Goal: Task Accomplishment & Management: Complete application form

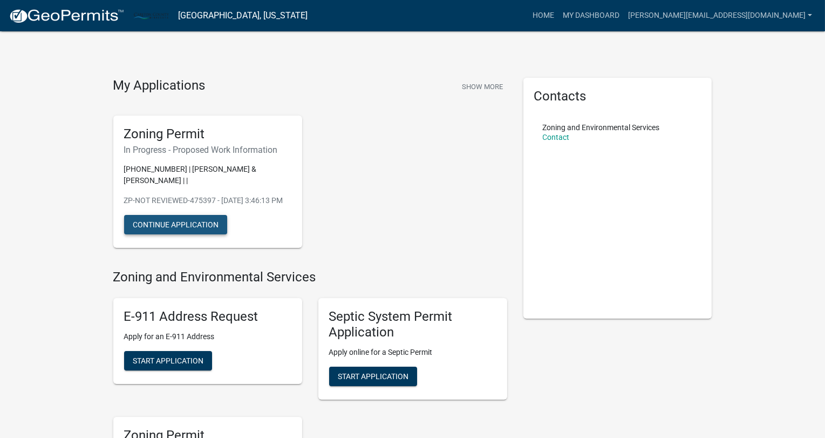
click at [168, 227] on button "Continue Application" at bounding box center [175, 224] width 103 height 19
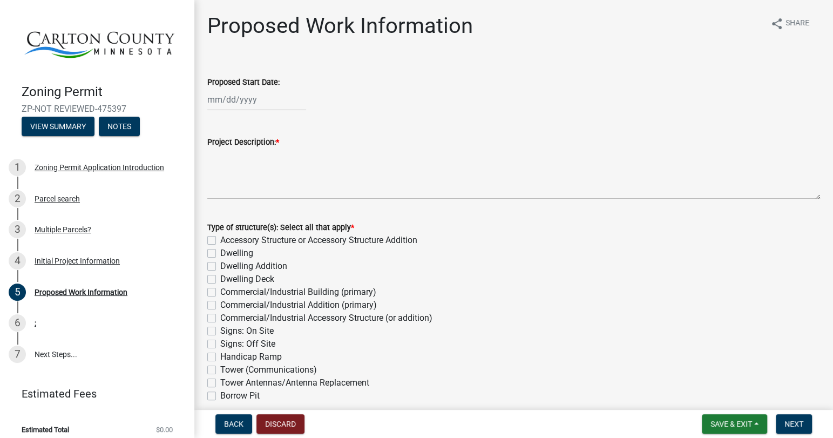
click at [206, 102] on div "Proposed Start Date:" at bounding box center [513, 85] width 629 height 50
select select "9"
select select "2025"
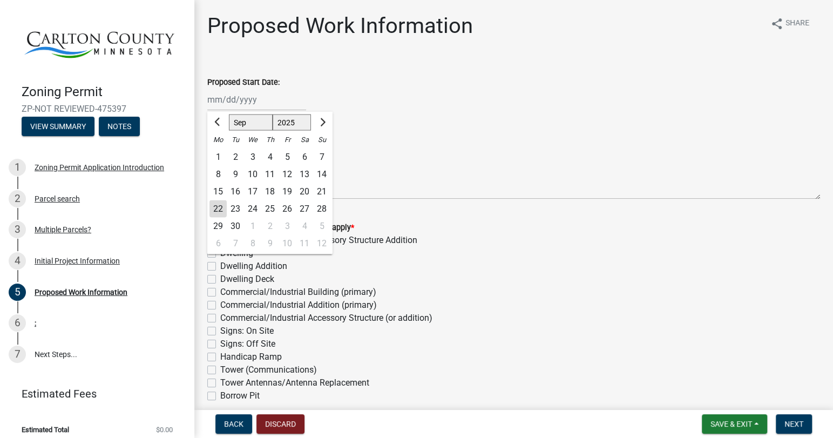
click at [211, 102] on input "Proposed Start Date:" at bounding box center [256, 100] width 99 height 22
click at [253, 228] on div "1" at bounding box center [252, 226] width 17 height 17
type input "[DATE]"
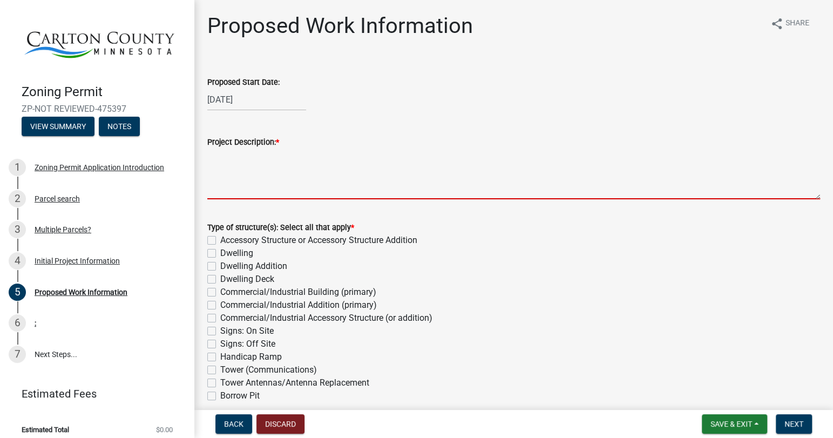
click at [298, 152] on textarea "Project Description: *" at bounding box center [513, 173] width 613 height 51
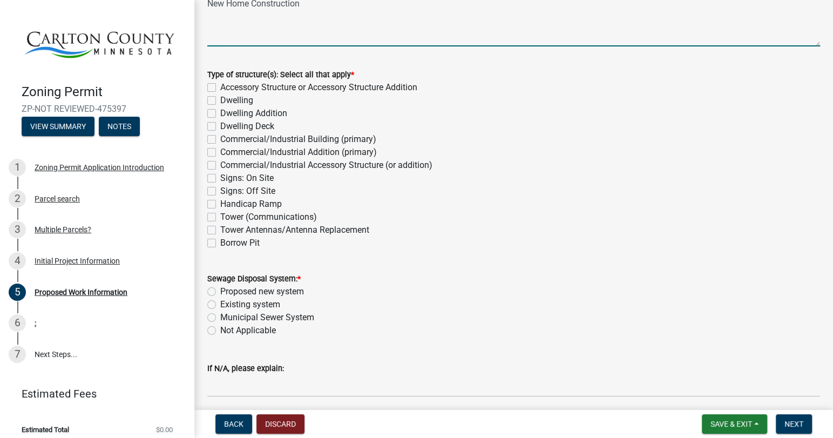
scroll to position [160, 0]
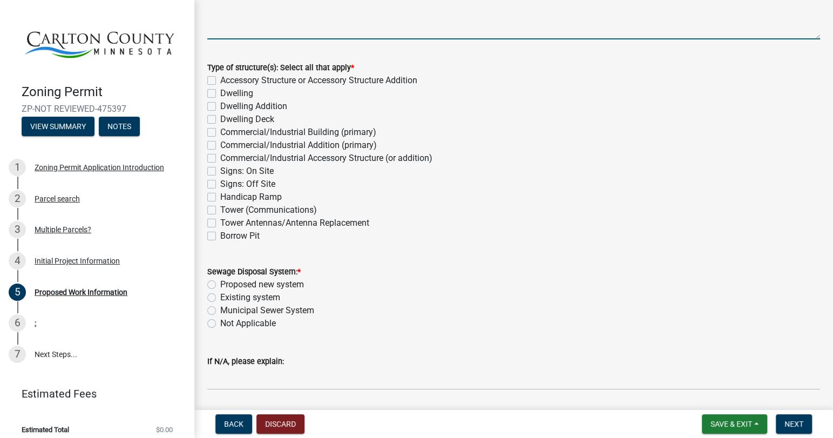
type textarea "New Home Construction"
click at [220, 92] on label "Dwelling" at bounding box center [236, 93] width 33 height 13
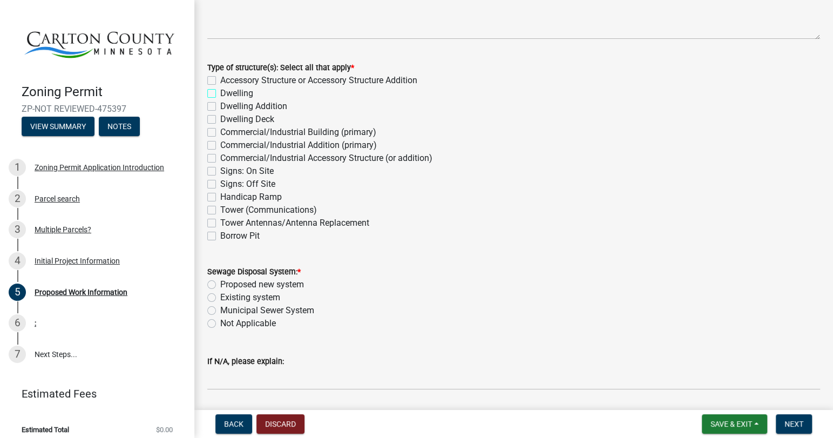
click at [220, 92] on input "Dwelling" at bounding box center [223, 90] width 7 height 7
checkbox input "true"
checkbox input "false"
checkbox input "true"
checkbox input "false"
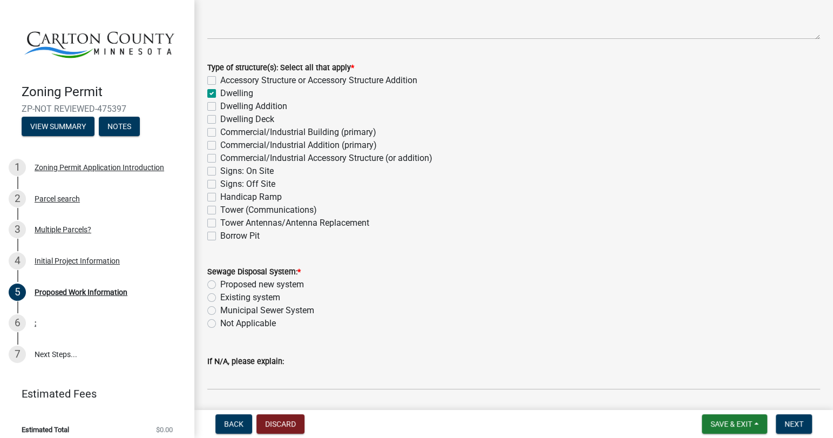
checkbox input "false"
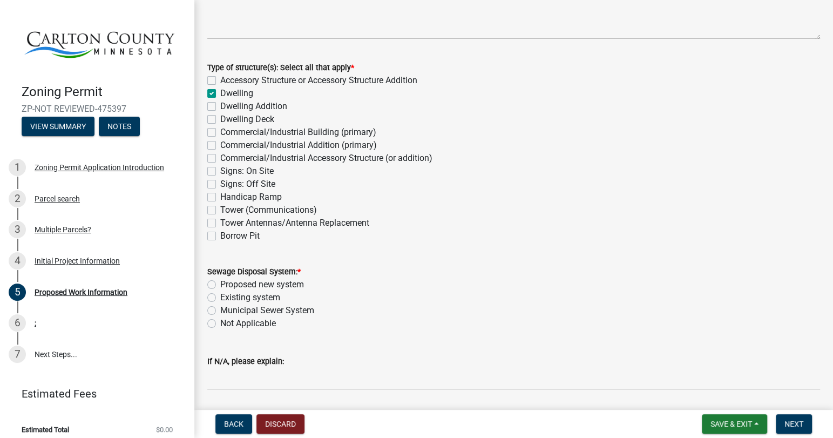
checkbox input "false"
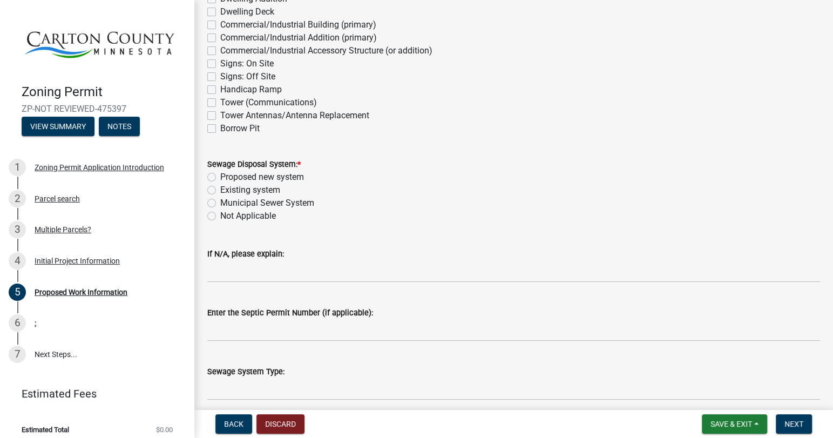
scroll to position [270, 0]
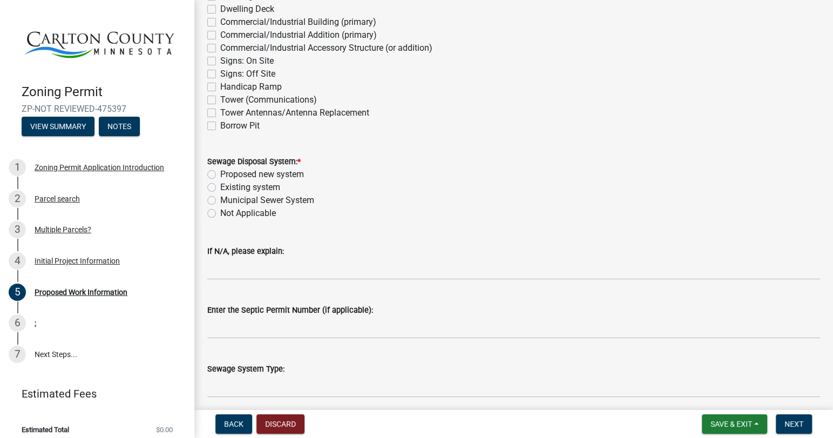
click at [220, 176] on label "Proposed new system" at bounding box center [262, 174] width 84 height 13
click at [220, 175] on input "Proposed new system" at bounding box center [223, 171] width 7 height 7
radio input "true"
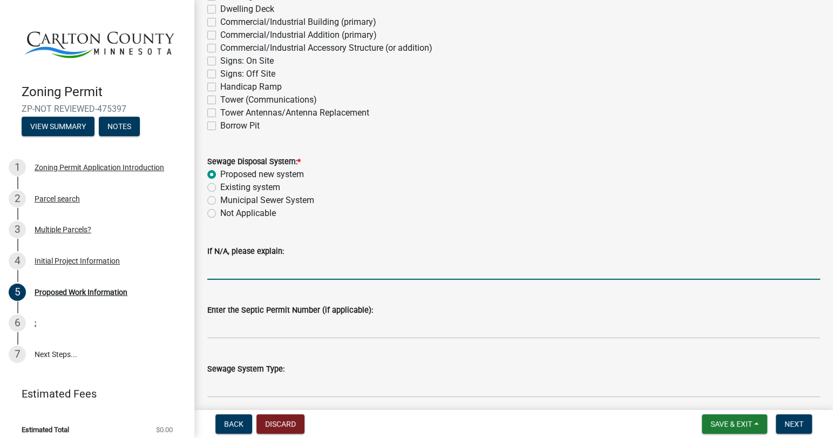
click at [264, 266] on input "If N/A, please explain:" at bounding box center [513, 268] width 613 height 22
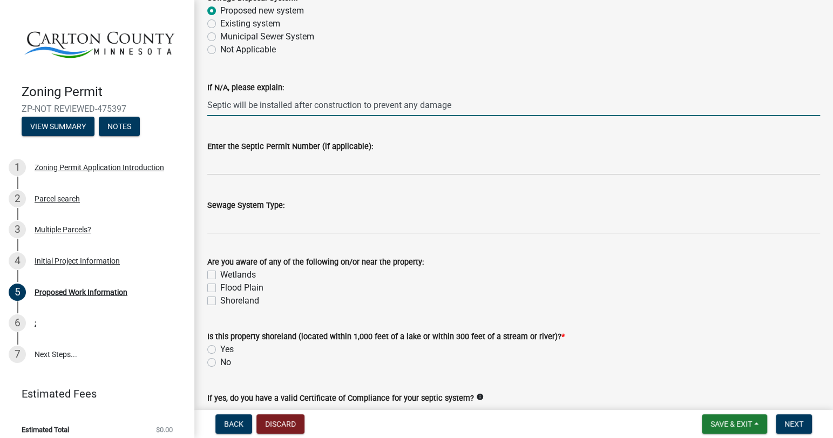
scroll to position [440, 0]
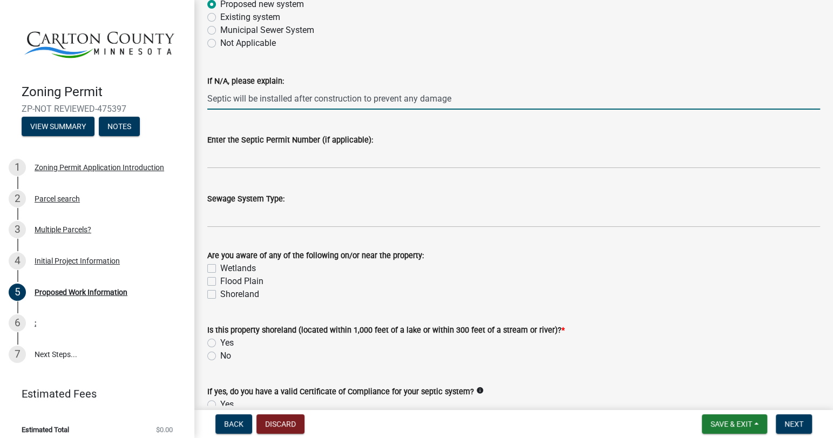
type input "Septic will be installed after construction to prevent any damage"
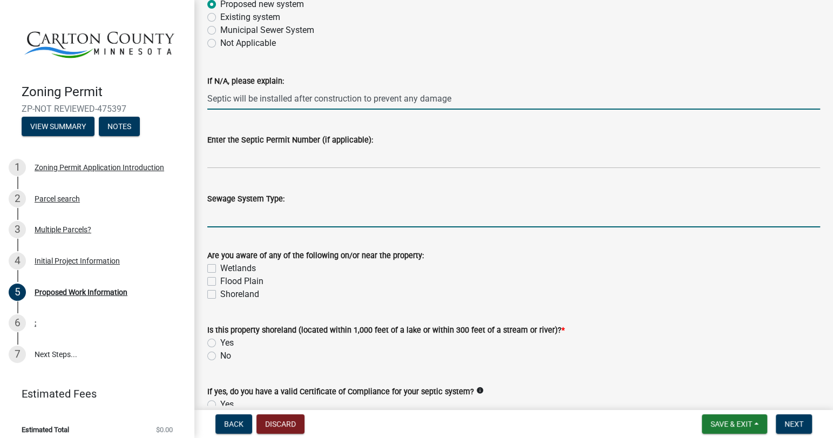
click at [320, 216] on input "Sewage System Type:" at bounding box center [513, 216] width 613 height 22
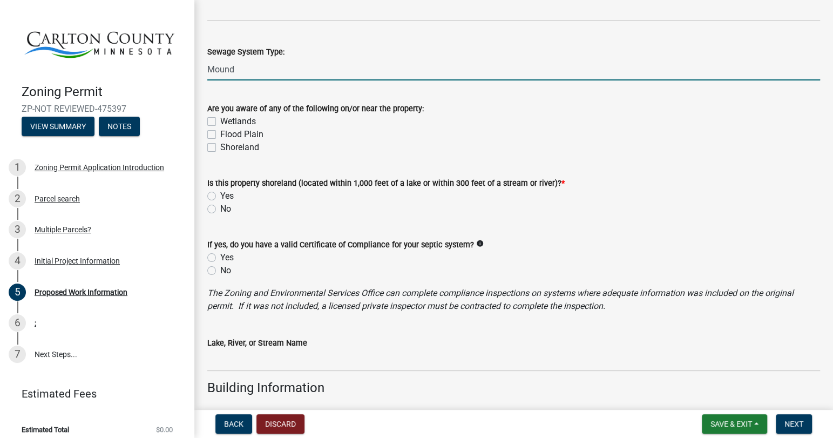
scroll to position [593, 0]
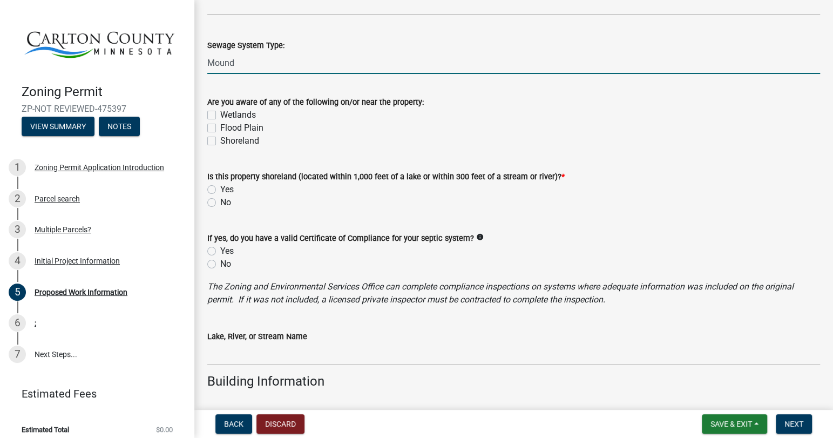
type input "Mound"
click at [220, 116] on label "Wetlands" at bounding box center [238, 114] width 36 height 13
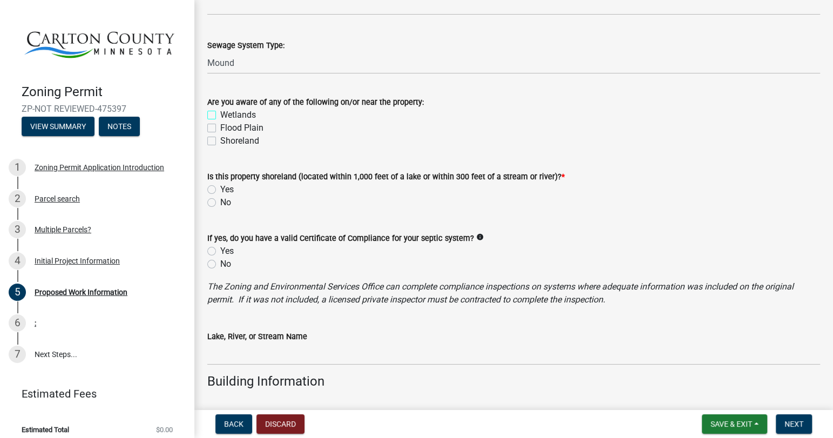
click at [220, 115] on input "Wetlands" at bounding box center [223, 111] width 7 height 7
checkbox input "true"
checkbox input "false"
click at [220, 201] on label "No" at bounding box center [225, 202] width 11 height 13
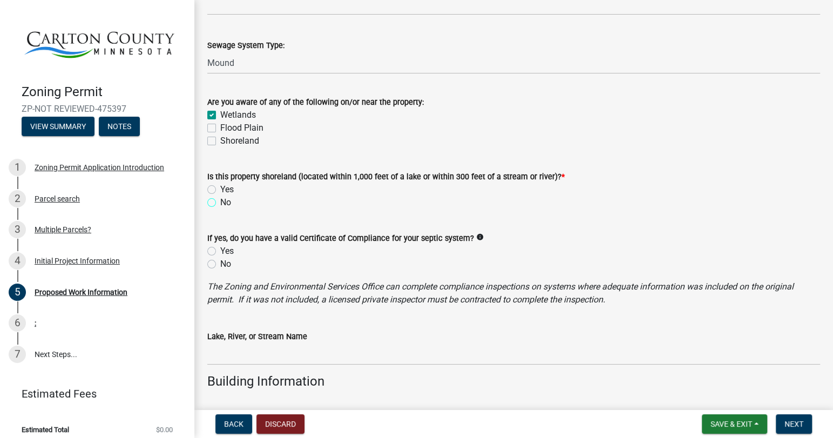
click at [220, 201] on input "No" at bounding box center [223, 199] width 7 height 7
radio input "true"
click at [215, 269] on div "No" at bounding box center [513, 263] width 613 height 13
click at [476, 236] on icon "info" at bounding box center [480, 237] width 8 height 8
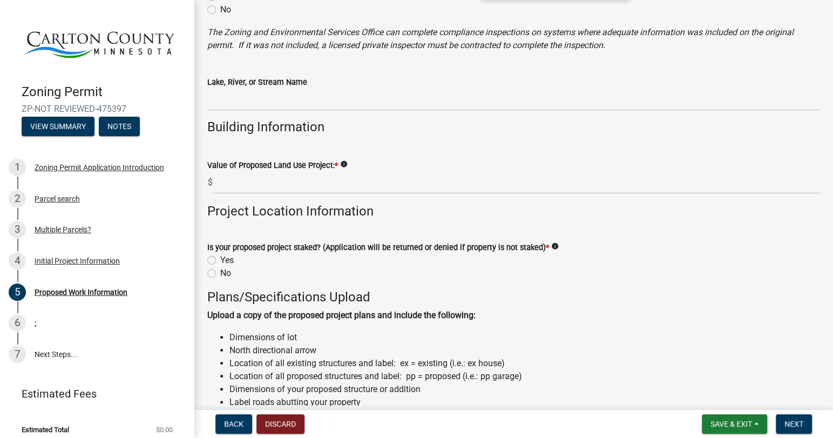
scroll to position [854, 0]
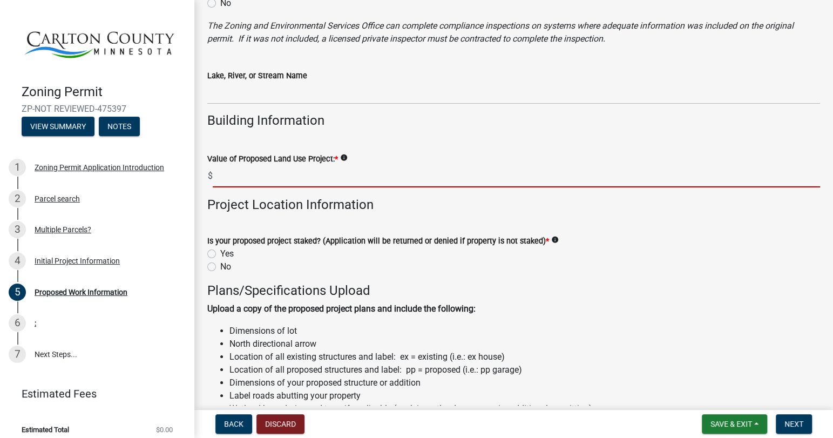
click at [221, 173] on input "text" at bounding box center [516, 176] width 607 height 22
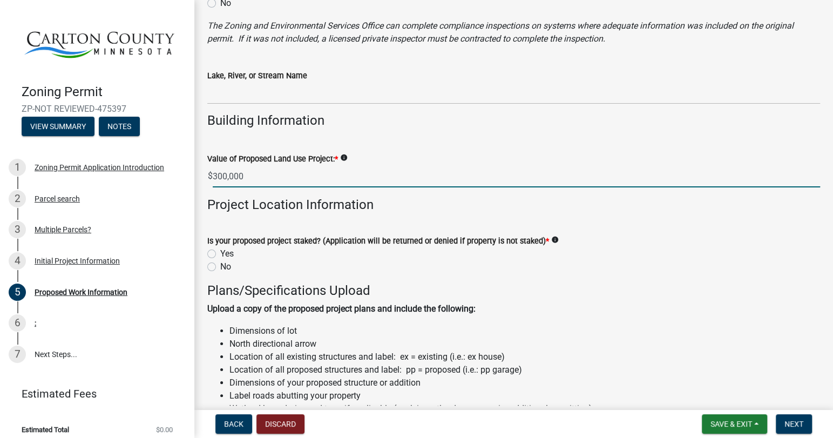
type input "300000"
click at [220, 250] on label "Yes" at bounding box center [226, 253] width 13 height 13
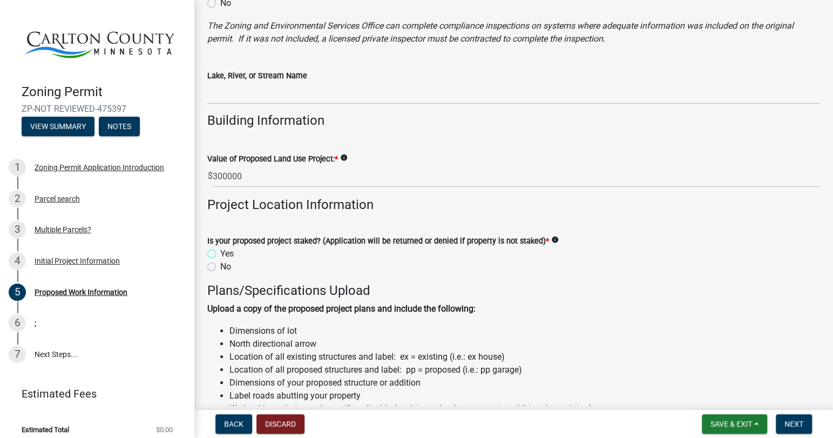
click at [220, 250] on input "Yes" at bounding box center [223, 250] width 7 height 7
radio input "true"
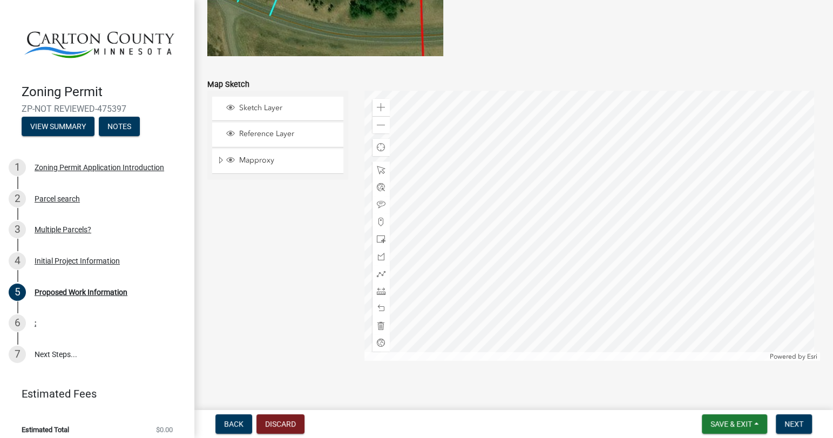
scroll to position [2171, 0]
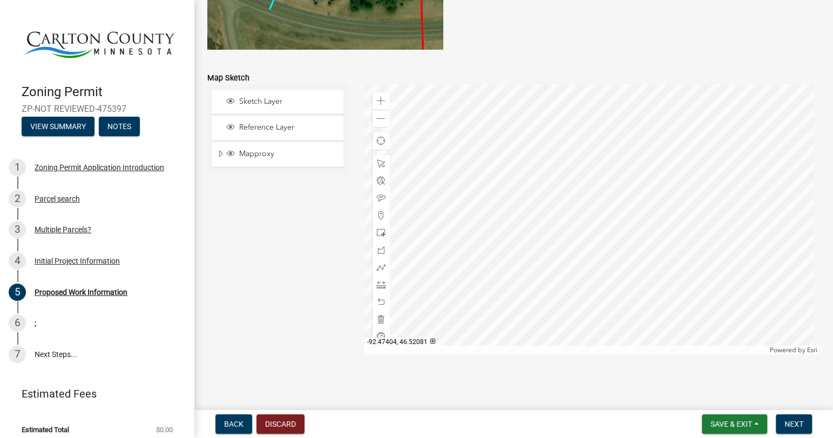
click at [602, 223] on div at bounding box center [592, 219] width 456 height 270
click at [219, 154] on span "Expand" at bounding box center [220, 154] width 9 height 10
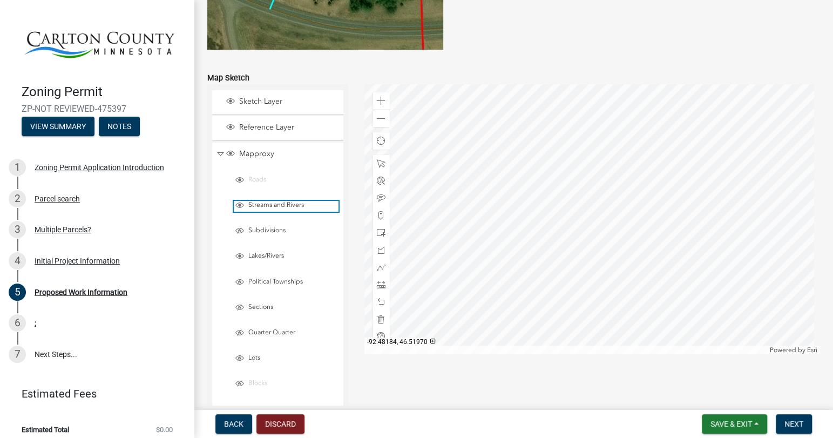
click at [289, 205] on span "Streams and Rivers" at bounding box center [292, 205] width 93 height 9
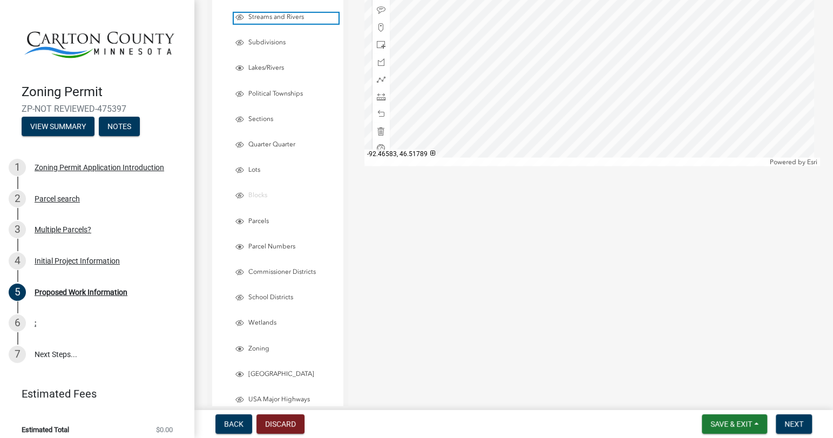
scroll to position [2373, 0]
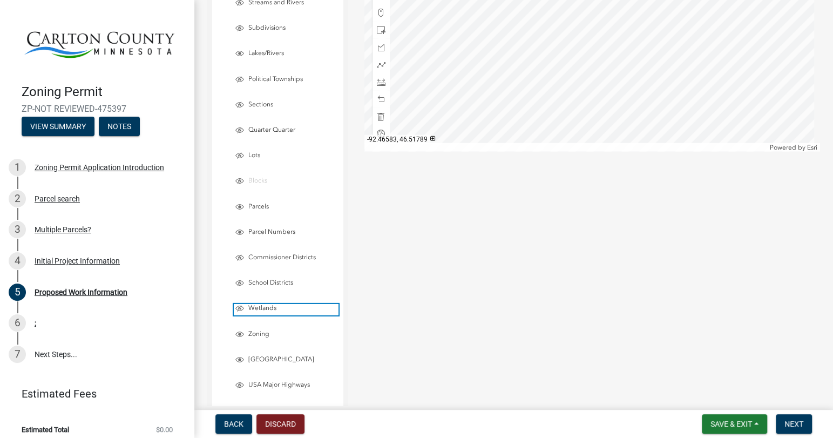
click at [265, 304] on span "Wetlands" at bounding box center [292, 308] width 93 height 9
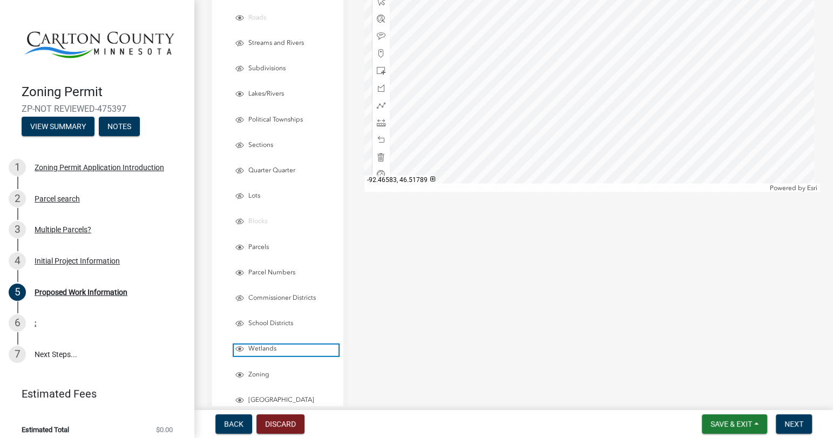
scroll to position [2311, 0]
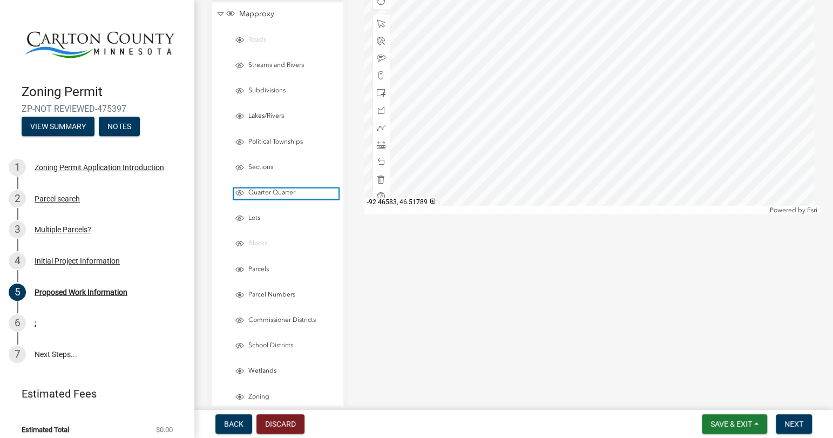
click at [276, 189] on span "Quarter Quarter" at bounding box center [292, 192] width 93 height 9
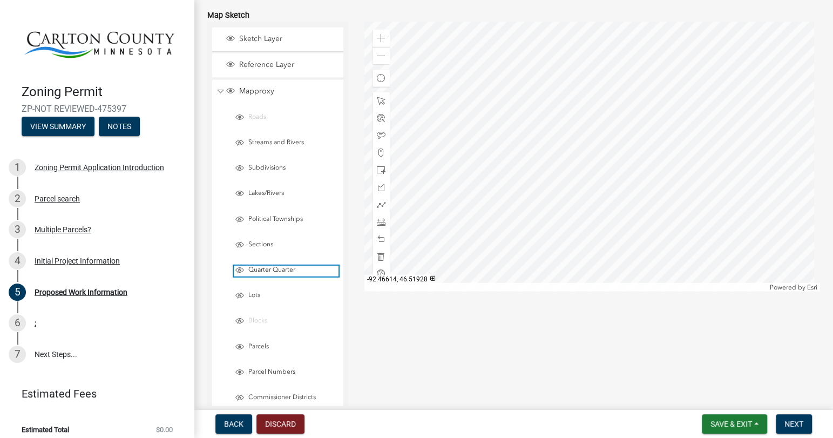
scroll to position [2164, 0]
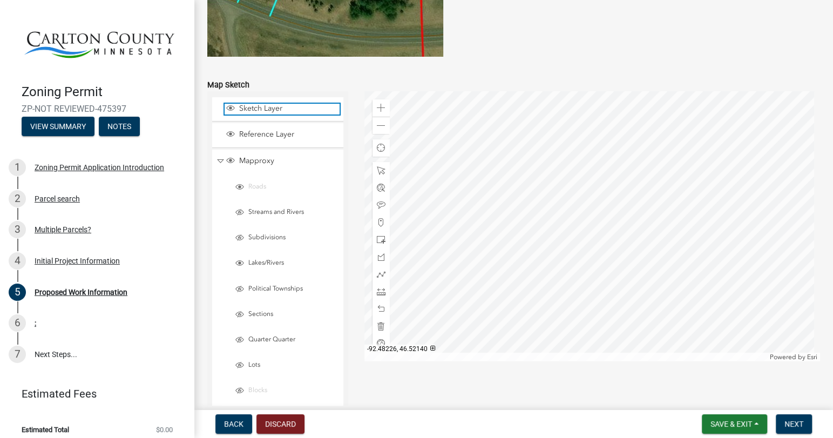
click at [253, 108] on span "Sketch Layer" at bounding box center [287, 109] width 103 height 10
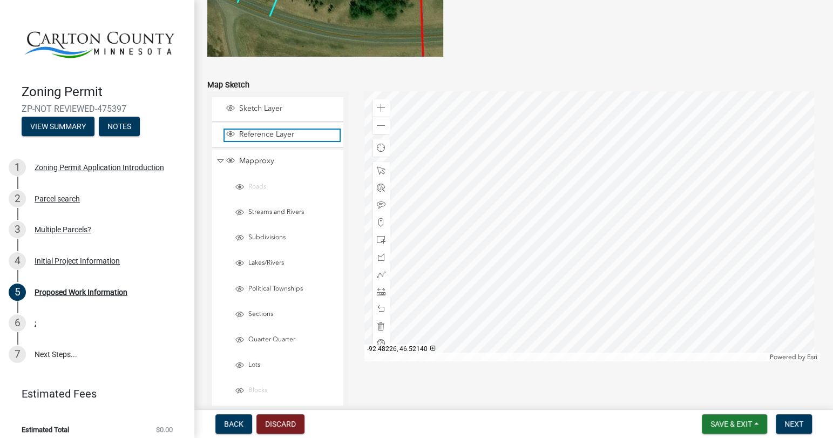
click at [281, 133] on span "Reference Layer" at bounding box center [287, 135] width 103 height 10
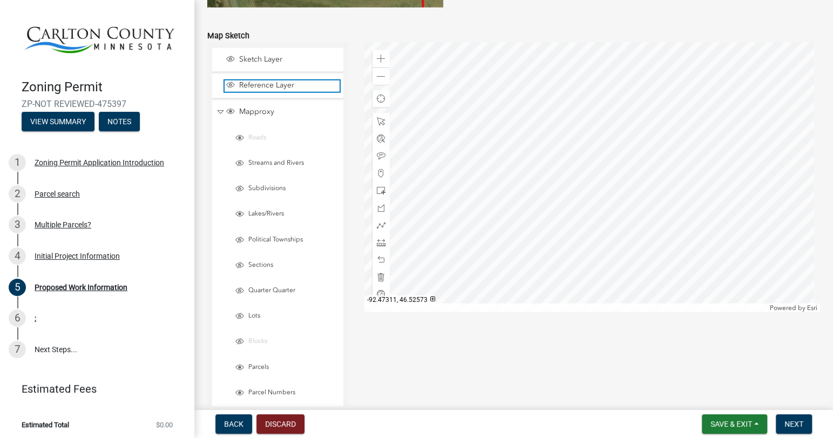
scroll to position [2220, 0]
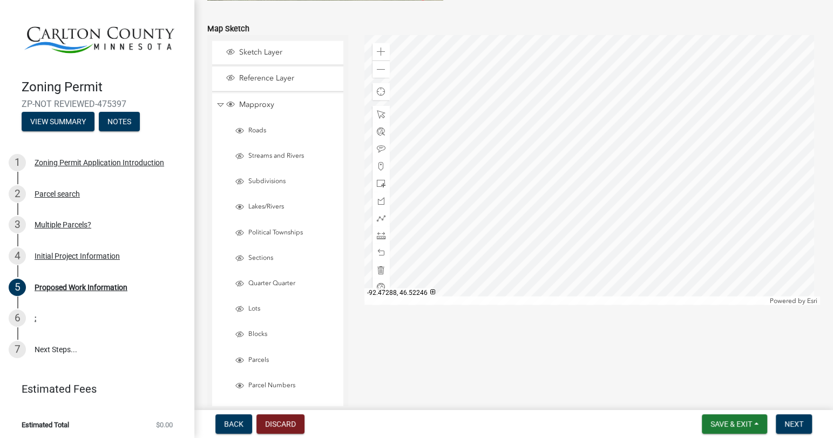
click at [658, 67] on div at bounding box center [592, 170] width 456 height 270
click at [379, 236] on span at bounding box center [381, 235] width 9 height 9
click at [551, 255] on div at bounding box center [592, 170] width 456 height 270
click at [553, 256] on div at bounding box center [592, 170] width 456 height 270
click at [379, 238] on span at bounding box center [381, 235] width 9 height 9
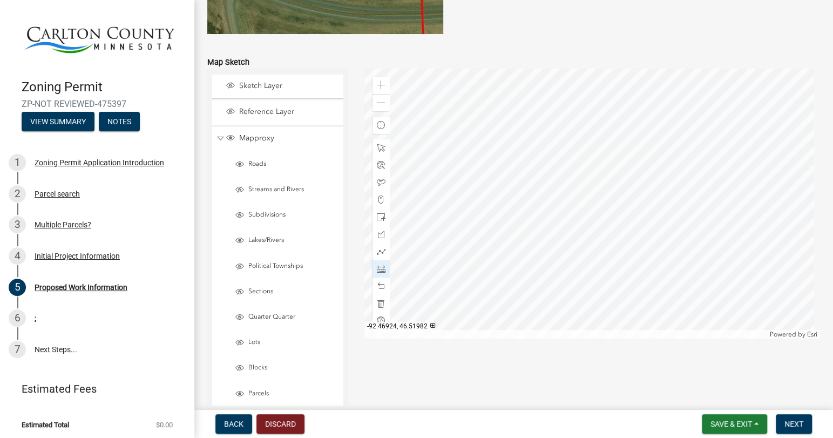
scroll to position [2176, 0]
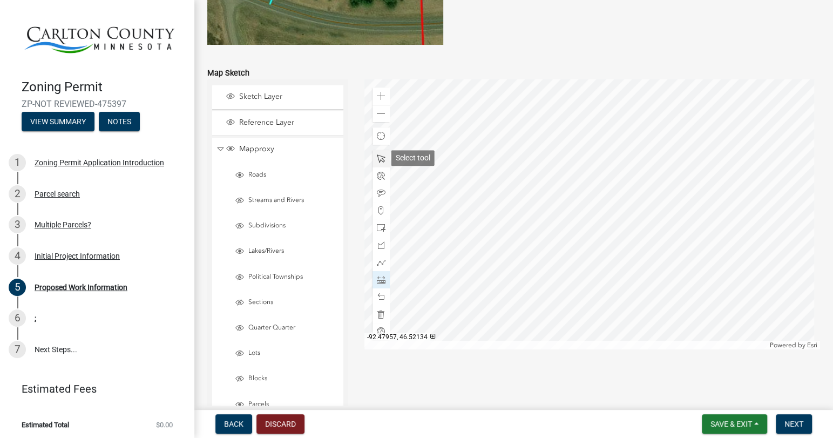
click at [381, 158] on span at bounding box center [381, 158] width 9 height 9
click at [602, 191] on div at bounding box center [592, 214] width 456 height 270
click at [378, 175] on span at bounding box center [381, 176] width 9 height 9
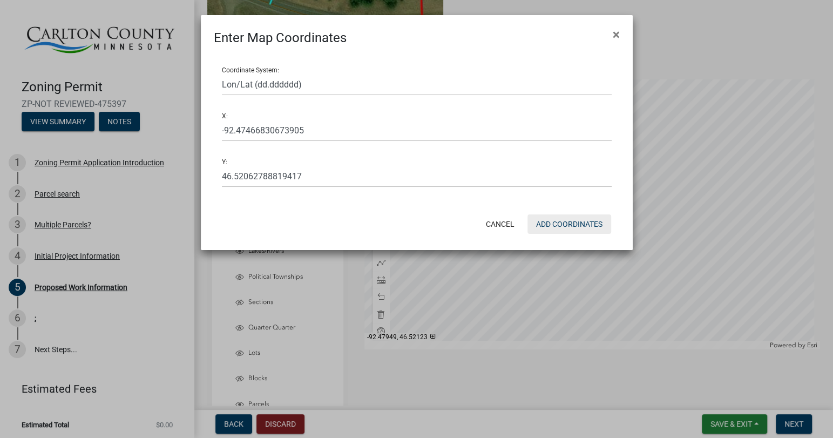
click at [576, 229] on button "Add Coordinates" at bounding box center [569, 223] width 84 height 19
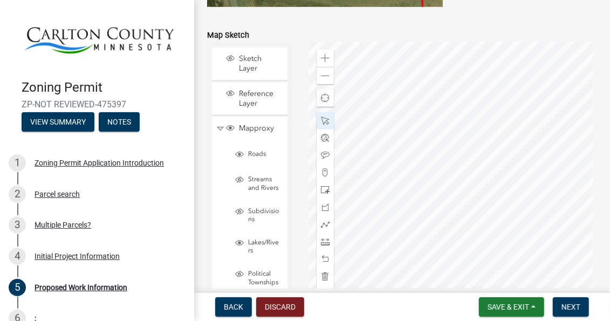
scroll to position [2268, 0]
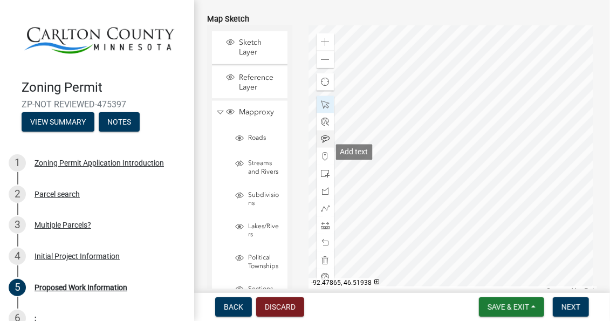
click at [325, 144] on span at bounding box center [325, 139] width 9 height 9
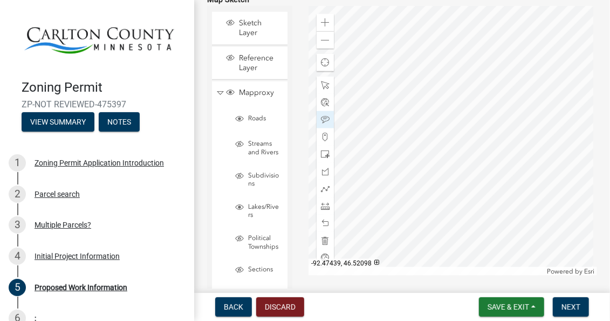
click at [459, 136] on div at bounding box center [453, 141] width 289 height 270
click at [461, 136] on div at bounding box center [453, 141] width 289 height 270
click at [324, 90] on span at bounding box center [325, 85] width 9 height 9
click at [460, 135] on div at bounding box center [453, 141] width 289 height 270
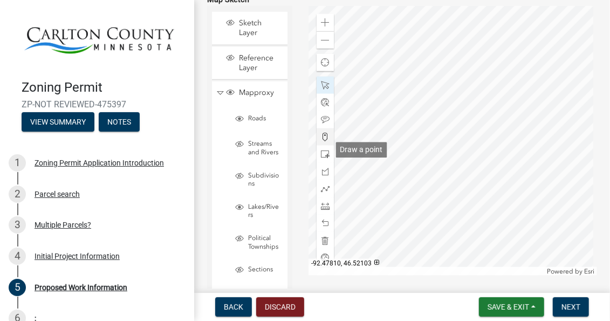
click at [323, 141] on span at bounding box center [325, 137] width 9 height 9
click at [461, 137] on div at bounding box center [453, 141] width 289 height 270
click at [466, 137] on div at bounding box center [453, 141] width 289 height 270
click at [462, 138] on div at bounding box center [453, 141] width 289 height 270
click at [464, 137] on div at bounding box center [453, 141] width 289 height 270
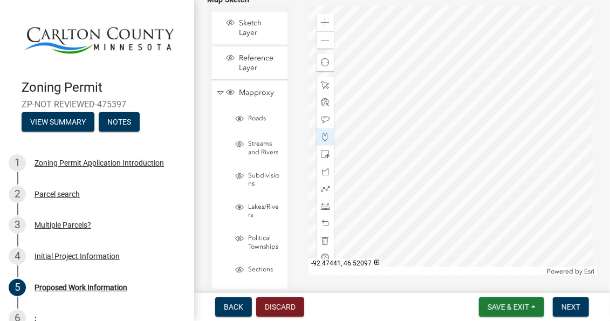
click at [460, 137] on div at bounding box center [453, 141] width 289 height 270
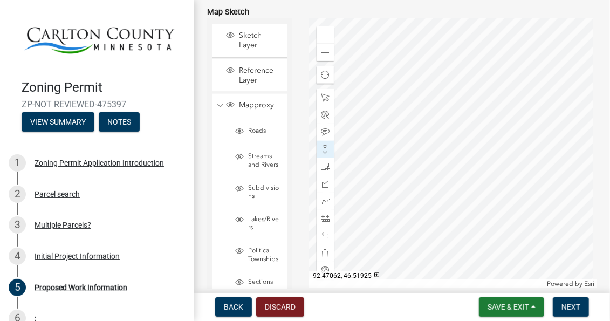
scroll to position [2268, 0]
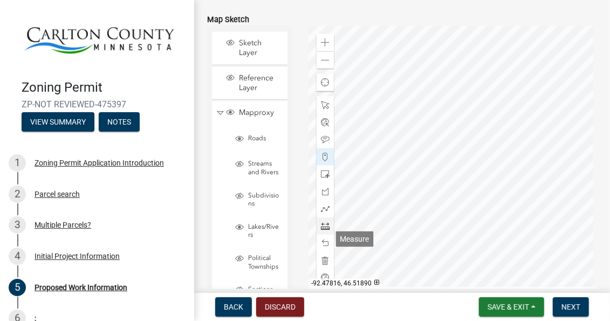
click at [326, 230] on span at bounding box center [325, 226] width 9 height 9
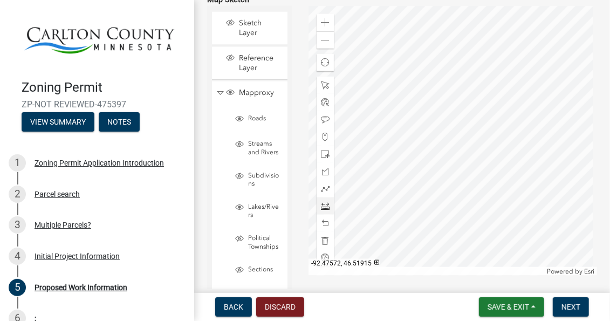
click at [416, 227] on div at bounding box center [453, 141] width 289 height 270
click at [375, 265] on div at bounding box center [377, 262] width 5 height 5
click at [389, 265] on div at bounding box center [391, 262] width 5 height 5
click at [416, 202] on div at bounding box center [453, 141] width 289 height 270
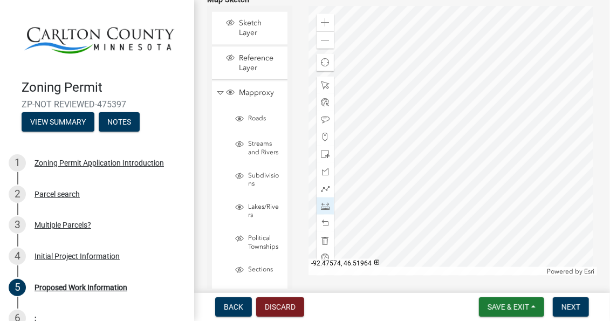
click at [416, 202] on div at bounding box center [453, 141] width 289 height 270
click at [416, 227] on div at bounding box center [453, 141] width 289 height 270
click at [325, 210] on span at bounding box center [325, 206] width 9 height 9
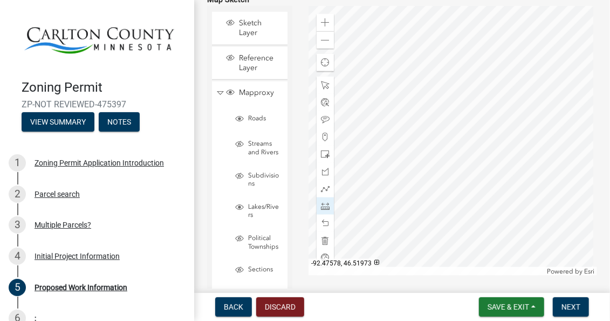
click at [414, 198] on div at bounding box center [453, 141] width 289 height 270
click at [415, 198] on div at bounding box center [453, 141] width 289 height 270
click at [416, 227] on div at bounding box center [453, 141] width 289 height 270
click at [416, 201] on div at bounding box center [453, 141] width 289 height 270
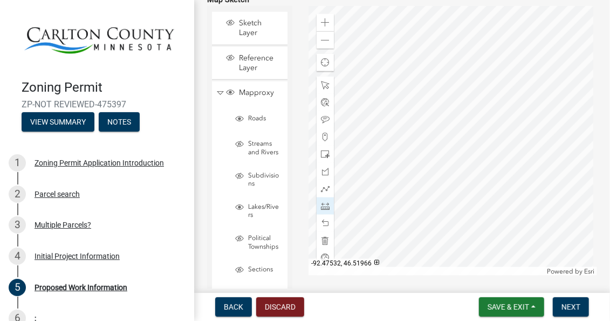
click at [430, 202] on div at bounding box center [453, 141] width 289 height 270
click at [431, 227] on div at bounding box center [453, 141] width 289 height 270
click at [430, 201] on div at bounding box center [453, 141] width 289 height 270
click at [443, 200] on div at bounding box center [453, 141] width 289 height 270
click at [443, 181] on div at bounding box center [453, 141] width 289 height 270
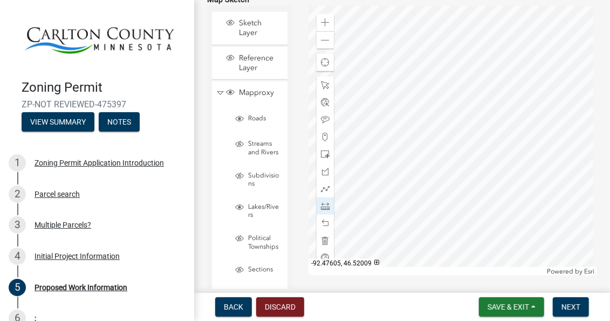
click at [405, 180] on div at bounding box center [453, 141] width 289 height 270
click at [404, 203] on div at bounding box center [453, 141] width 289 height 270
click at [413, 202] on div at bounding box center [453, 141] width 289 height 270
click at [414, 202] on div at bounding box center [453, 141] width 289 height 270
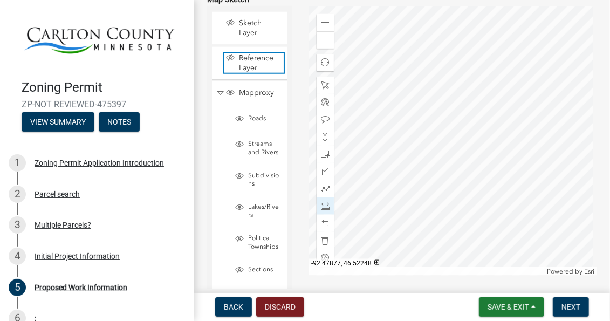
click at [253, 73] on span "Reference Layer" at bounding box center [259, 62] width 47 height 19
click at [322, 210] on span at bounding box center [325, 206] width 9 height 9
click at [420, 227] on div at bounding box center [453, 141] width 289 height 270
click at [420, 204] on div at bounding box center [453, 141] width 289 height 270
click at [434, 203] on div at bounding box center [453, 141] width 289 height 270
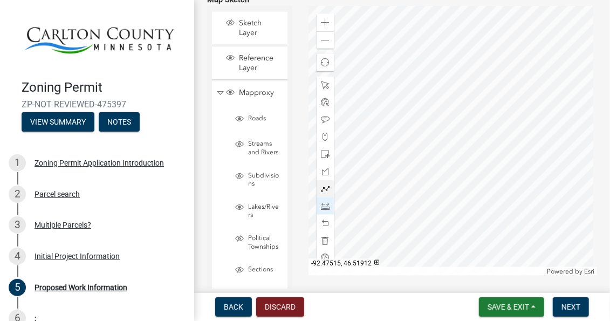
click at [435, 228] on div at bounding box center [453, 141] width 289 height 270
click at [324, 159] on span at bounding box center [325, 154] width 9 height 9
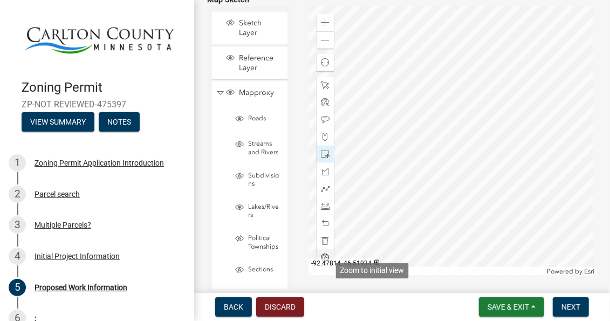
click at [323, 262] on span at bounding box center [325, 258] width 9 height 9
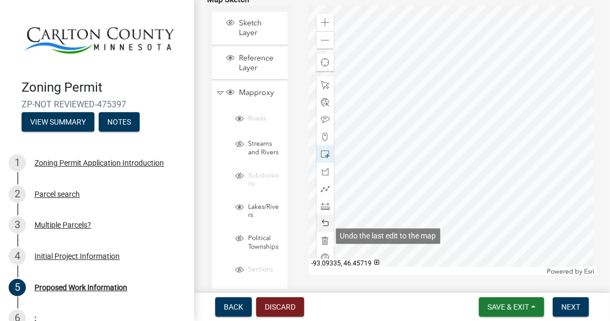
click at [323, 228] on span at bounding box center [325, 223] width 9 height 9
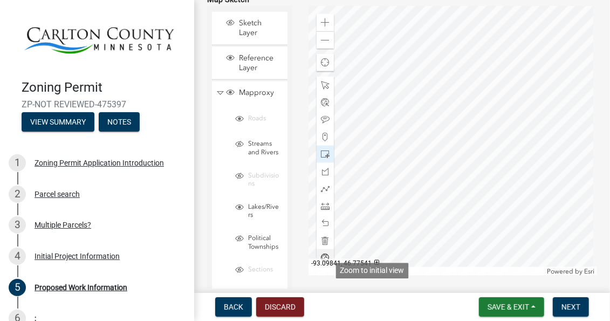
click at [321, 262] on span at bounding box center [325, 258] width 9 height 9
click at [244, 304] on button "Back" at bounding box center [233, 306] width 37 height 19
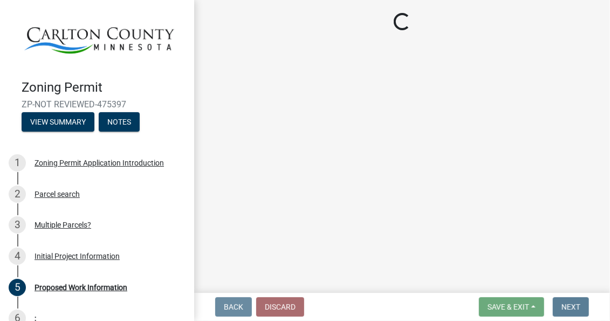
scroll to position [0, 0]
select select "987bd984-5dc8-4afc-b698-6bfa0e862c67"
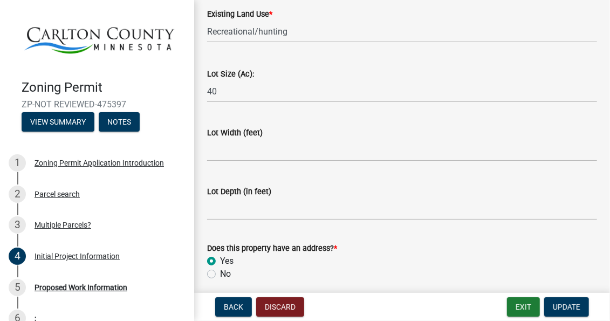
scroll to position [1511, 0]
click at [234, 149] on input "Lot Width (feet)" at bounding box center [402, 150] width 390 height 22
type input "1320"
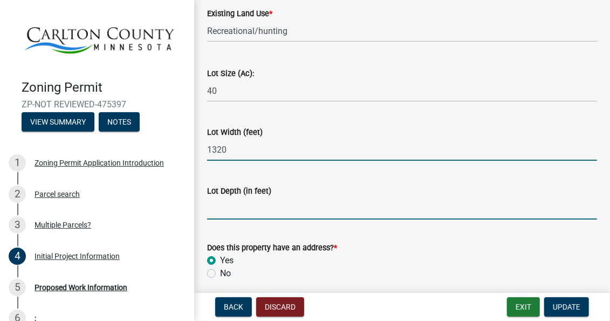
click at [214, 212] on input "Lot Depth (in feet)" at bounding box center [402, 209] width 390 height 22
type input "1320"
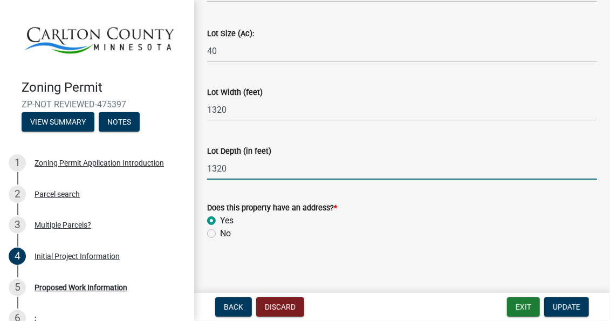
scroll to position [1554, 0]
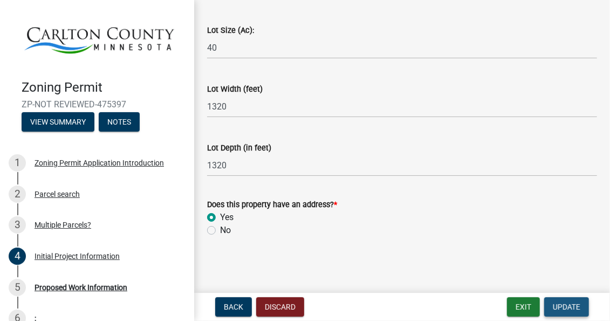
click at [566, 308] on span "Update" at bounding box center [567, 307] width 28 height 9
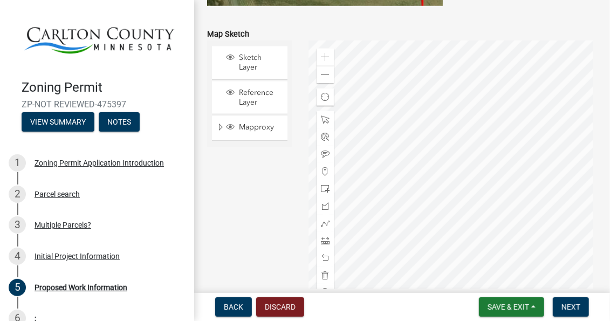
scroll to position [2267, 0]
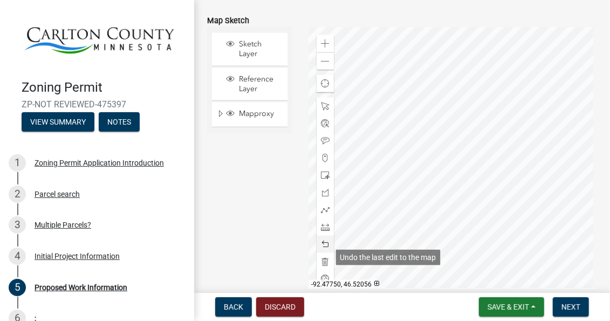
click at [324, 249] on span at bounding box center [325, 244] width 9 height 9
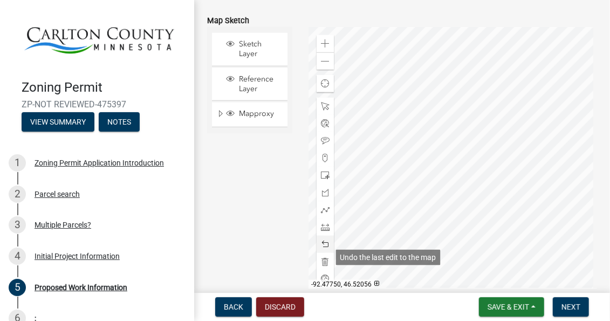
click at [324, 249] on span at bounding box center [325, 244] width 9 height 9
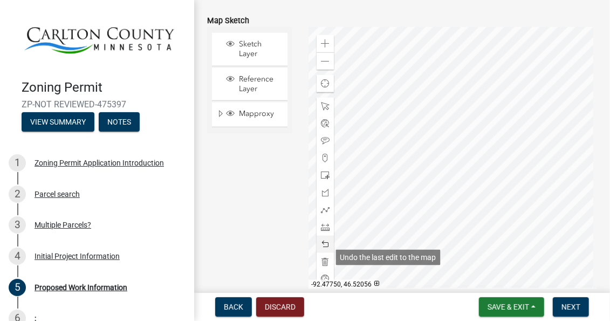
click at [324, 249] on span at bounding box center [325, 244] width 9 height 9
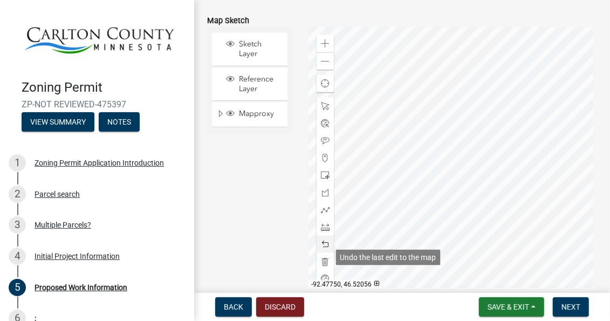
click at [324, 249] on span at bounding box center [325, 244] width 9 height 9
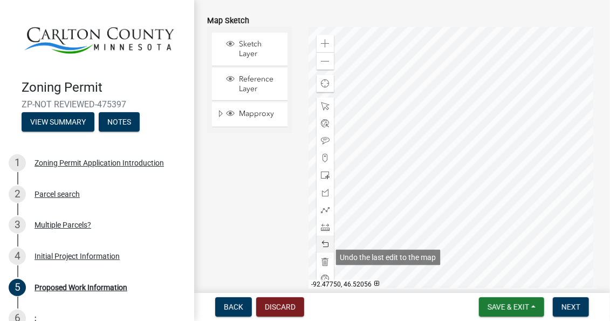
click at [324, 249] on span at bounding box center [325, 244] width 9 height 9
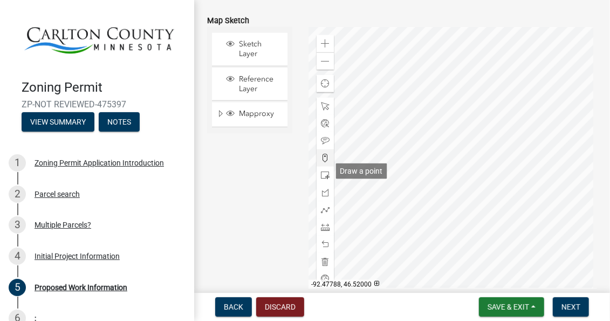
click at [326, 162] on span at bounding box center [325, 158] width 9 height 9
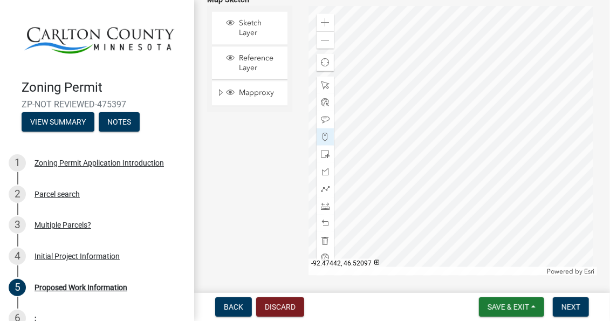
click at [488, 87] on div at bounding box center [453, 141] width 289 height 270
click at [324, 124] on span at bounding box center [325, 119] width 9 height 9
click at [495, 87] on div at bounding box center [453, 141] width 289 height 270
click at [422, 220] on div at bounding box center [453, 141] width 289 height 270
click at [325, 193] on span at bounding box center [325, 189] width 9 height 9
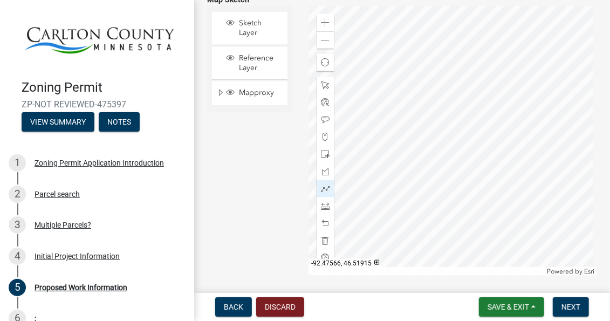
click at [426, 220] on div at bounding box center [453, 141] width 289 height 270
click at [426, 203] on div at bounding box center [453, 141] width 289 height 270
click at [426, 204] on div at bounding box center [453, 141] width 289 height 270
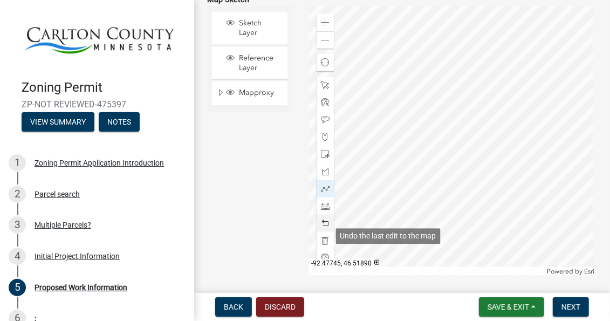
click at [321, 228] on span at bounding box center [325, 223] width 9 height 9
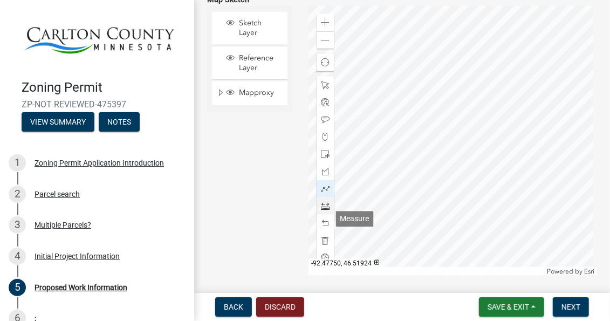
click at [322, 210] on span at bounding box center [325, 206] width 9 height 9
click at [326, 193] on span at bounding box center [325, 189] width 9 height 9
click at [420, 221] on div at bounding box center [453, 141] width 289 height 270
click at [419, 199] on div at bounding box center [453, 141] width 289 height 270
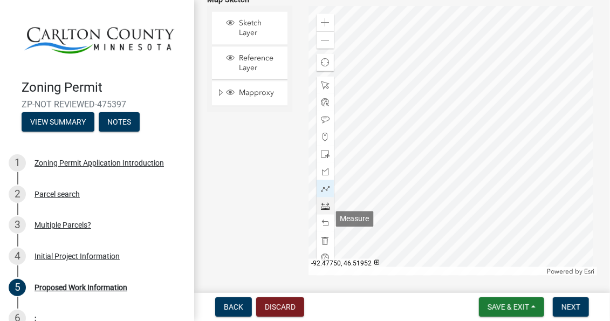
click at [326, 210] on span at bounding box center [325, 206] width 9 height 9
click at [219, 98] on span "Expand" at bounding box center [220, 93] width 9 height 10
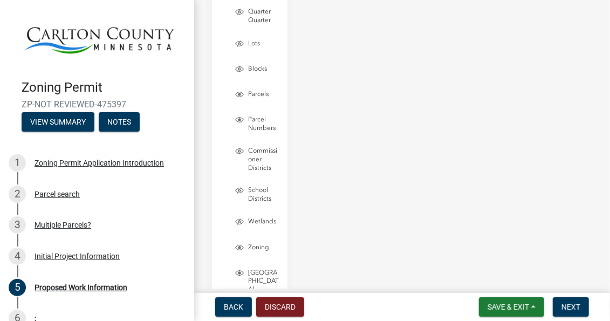
scroll to position [2576, 0]
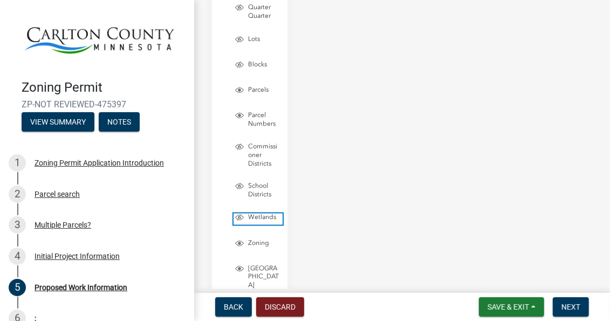
click at [260, 222] on span "Wetlands" at bounding box center [264, 218] width 37 height 9
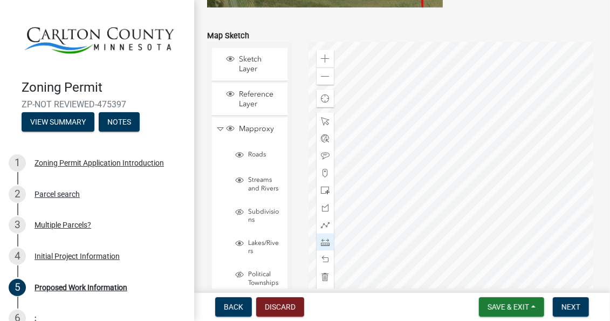
scroll to position [2288, 0]
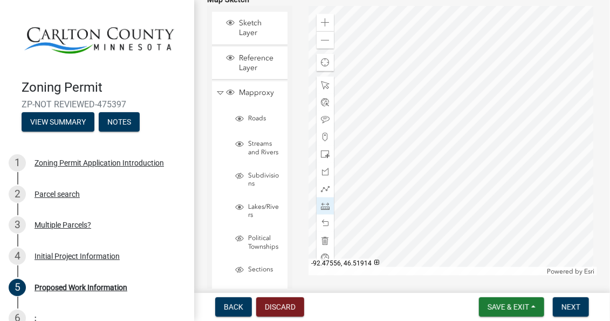
click at [432, 221] on div at bounding box center [453, 141] width 289 height 270
click at [431, 186] on div at bounding box center [453, 141] width 289 height 270
click at [431, 187] on div at bounding box center [453, 141] width 289 height 270
click at [324, 228] on span at bounding box center [325, 223] width 9 height 9
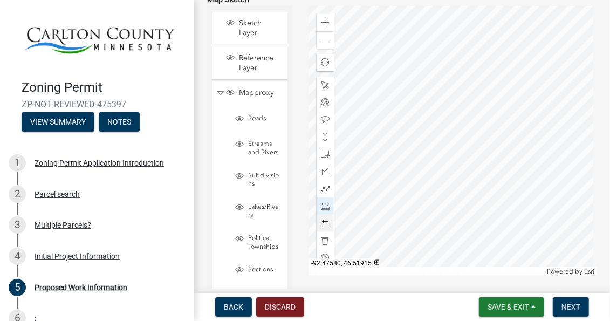
click at [419, 220] on div at bounding box center [453, 141] width 289 height 270
click at [323, 228] on span at bounding box center [325, 223] width 9 height 9
click at [322, 159] on span at bounding box center [325, 154] width 9 height 9
click at [424, 184] on div at bounding box center [453, 141] width 289 height 270
click at [423, 162] on div at bounding box center [453, 141] width 289 height 270
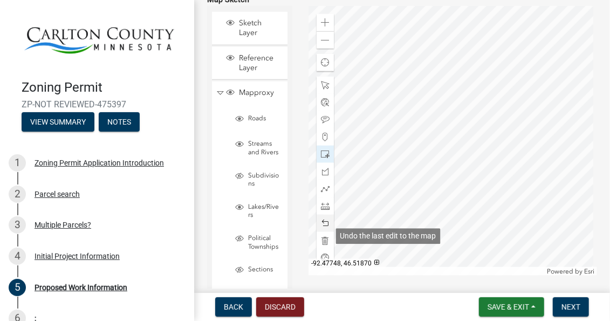
click at [324, 228] on span at bounding box center [325, 223] width 9 height 9
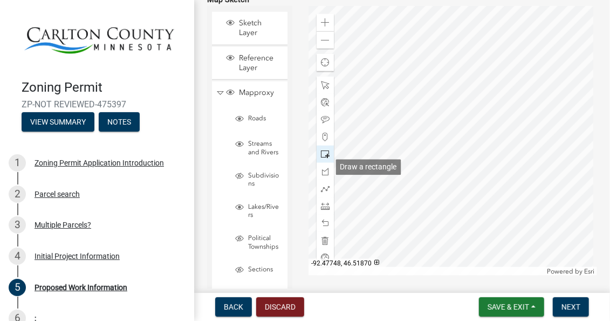
click at [327, 159] on span at bounding box center [325, 154] width 9 height 9
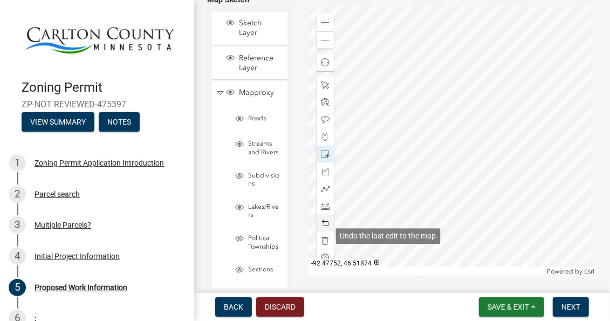
click at [327, 228] on span at bounding box center [325, 223] width 9 height 9
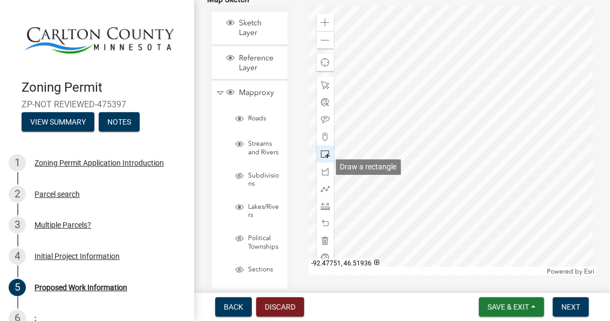
click at [325, 159] on span at bounding box center [325, 154] width 9 height 9
click at [415, 171] on div at bounding box center [453, 141] width 289 height 270
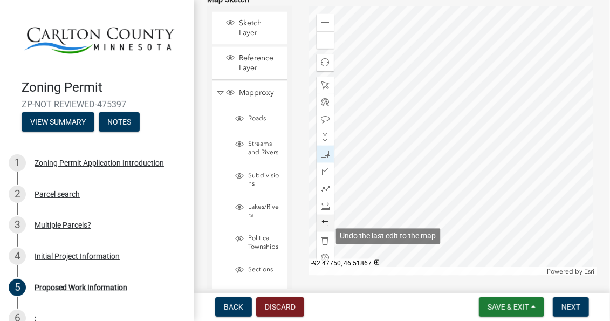
click at [326, 228] on span at bounding box center [325, 223] width 9 height 9
click at [435, 184] on div at bounding box center [453, 141] width 289 height 270
click at [432, 206] on div at bounding box center [453, 141] width 289 height 270
click at [322, 228] on span at bounding box center [325, 223] width 9 height 9
click at [323, 228] on span at bounding box center [325, 223] width 9 height 9
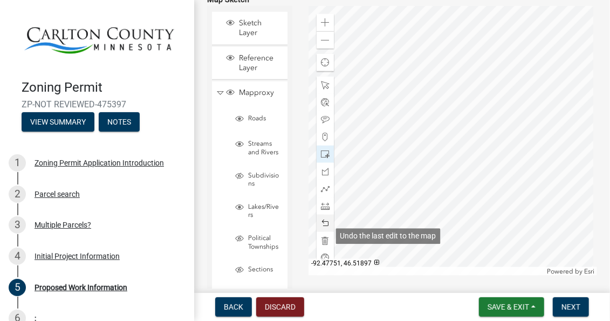
click at [324, 228] on span at bounding box center [325, 223] width 9 height 9
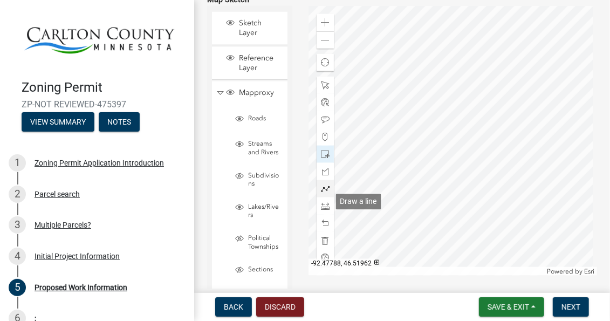
click at [321, 193] on span at bounding box center [325, 189] width 9 height 9
click at [426, 220] on div at bounding box center [453, 141] width 289 height 270
click at [426, 192] on div at bounding box center [453, 141] width 289 height 270
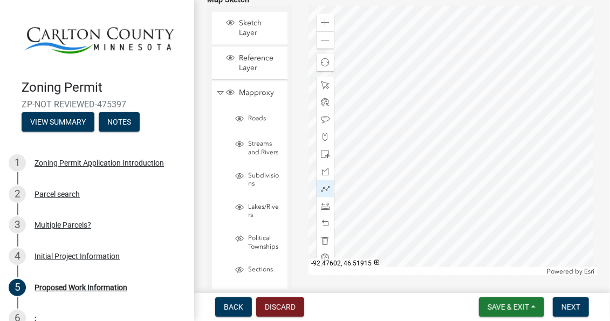
click at [408, 220] on div at bounding box center [453, 141] width 289 height 270
click at [409, 191] on div at bounding box center [453, 141] width 289 height 270
click at [410, 191] on div at bounding box center [453, 141] width 289 height 270
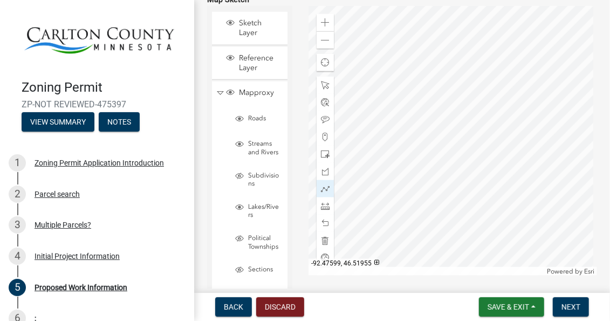
click at [410, 191] on div at bounding box center [453, 141] width 289 height 270
click at [323, 215] on div at bounding box center [325, 206] width 17 height 17
click at [409, 206] on div at bounding box center [453, 141] width 289 height 270
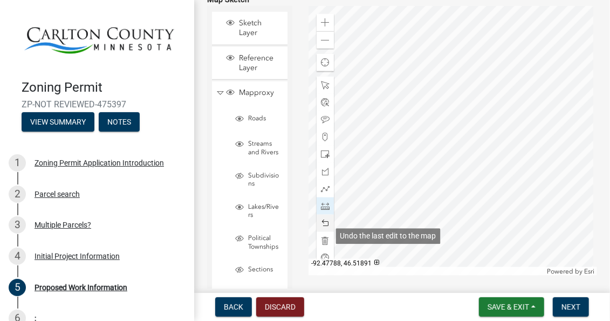
click at [324, 228] on span at bounding box center [325, 223] width 9 height 9
click at [325, 193] on span at bounding box center [325, 189] width 9 height 9
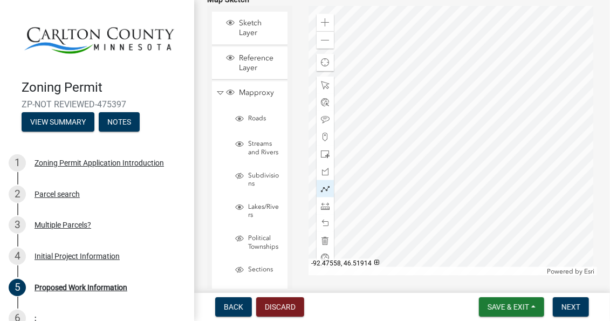
click at [431, 221] on div at bounding box center [453, 141] width 289 height 270
click at [326, 228] on span at bounding box center [325, 223] width 9 height 9
click at [324, 210] on span at bounding box center [325, 206] width 9 height 9
click at [434, 221] on div at bounding box center [453, 141] width 289 height 270
click at [433, 186] on div at bounding box center [453, 141] width 289 height 270
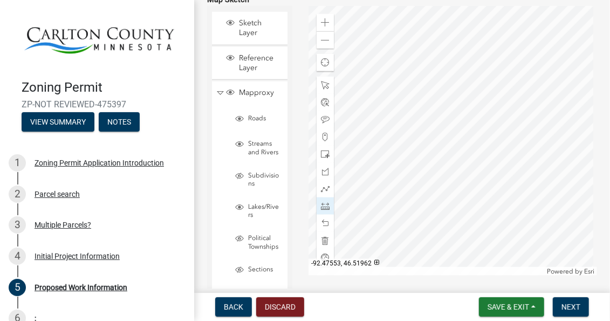
click at [433, 186] on div at bounding box center [453, 141] width 289 height 270
click at [423, 221] on div at bounding box center [453, 141] width 289 height 270
click at [321, 210] on span at bounding box center [325, 206] width 9 height 9
click at [418, 221] on div at bounding box center [453, 141] width 289 height 270
click at [323, 193] on span at bounding box center [325, 189] width 9 height 9
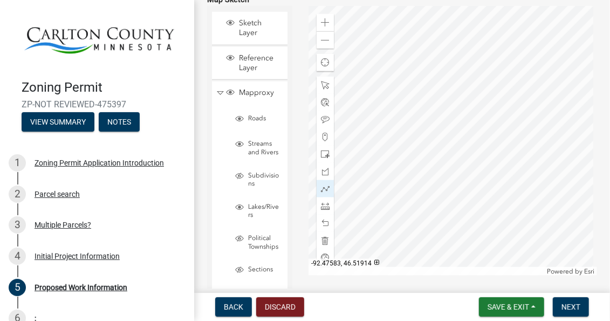
click at [418, 221] on div at bounding box center [453, 141] width 289 height 270
click at [418, 188] on div at bounding box center [453, 141] width 289 height 270
click at [417, 188] on div at bounding box center [453, 141] width 289 height 270
click at [325, 159] on span at bounding box center [325, 154] width 9 height 9
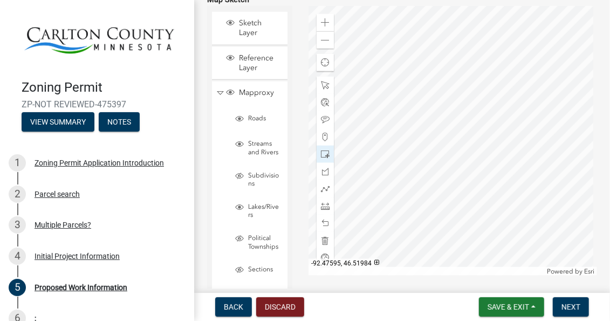
click at [412, 170] on div at bounding box center [453, 141] width 289 height 270
click at [322, 228] on span at bounding box center [325, 223] width 9 height 9
click at [430, 166] on div at bounding box center [453, 141] width 289 height 270
click at [438, 186] on div at bounding box center [453, 141] width 289 height 270
click at [323, 228] on span at bounding box center [325, 223] width 9 height 9
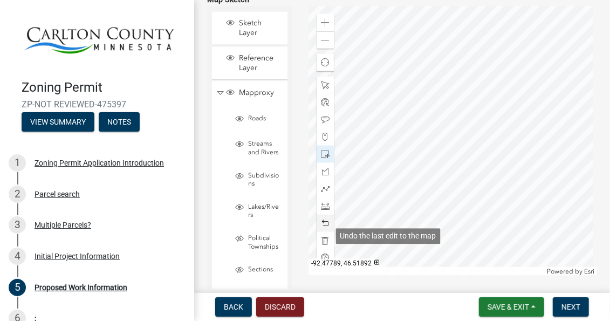
click at [323, 228] on span at bounding box center [325, 223] width 9 height 9
click at [415, 177] on div at bounding box center [453, 141] width 289 height 270
click at [324, 228] on span at bounding box center [325, 223] width 9 height 9
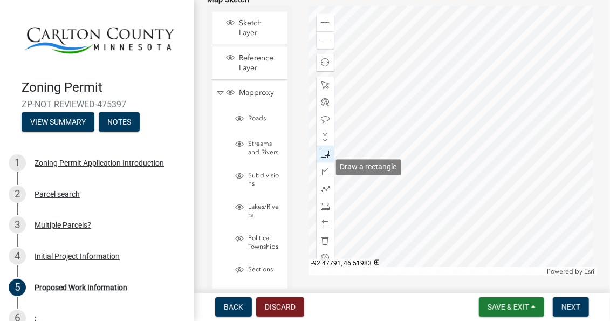
click at [324, 159] on span at bounding box center [325, 154] width 9 height 9
click at [437, 169] on div at bounding box center [453, 141] width 289 height 270
click at [325, 124] on span at bounding box center [325, 119] width 9 height 9
click at [423, 175] on div at bounding box center [453, 141] width 289 height 270
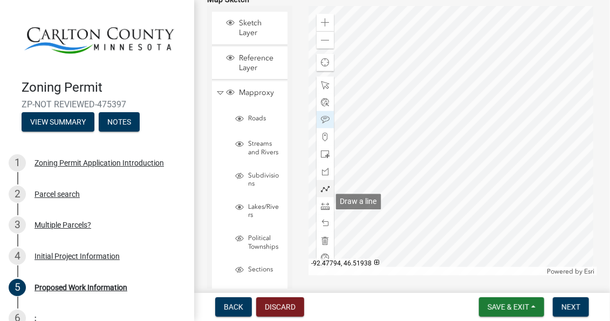
click at [324, 193] on span at bounding box center [325, 189] width 9 height 9
click at [324, 210] on span at bounding box center [325, 206] width 9 height 9
click at [349, 178] on div at bounding box center [453, 141] width 289 height 270
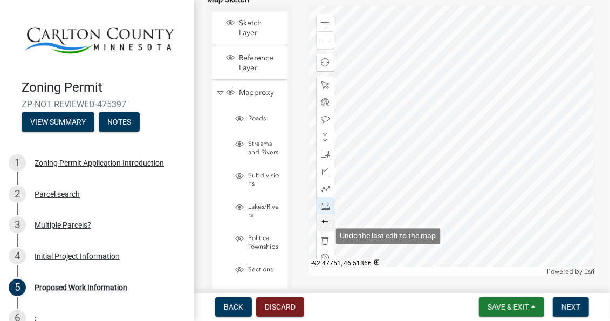
click at [326, 228] on span at bounding box center [325, 223] width 9 height 9
click at [325, 228] on span at bounding box center [325, 223] width 9 height 9
click at [442, 185] on div at bounding box center [453, 141] width 289 height 270
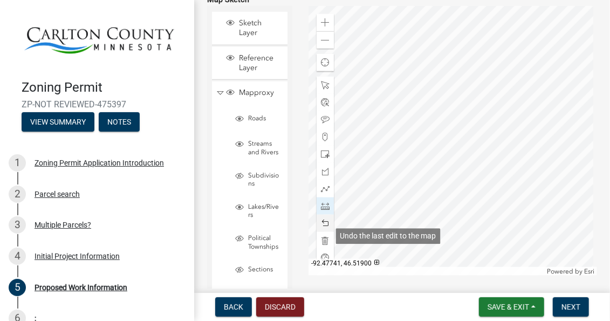
click at [325, 228] on span at bounding box center [325, 223] width 9 height 9
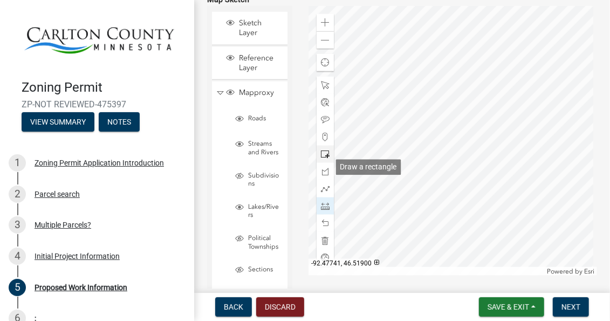
click at [322, 159] on span at bounding box center [325, 154] width 9 height 9
click at [436, 184] on div at bounding box center [453, 141] width 289 height 270
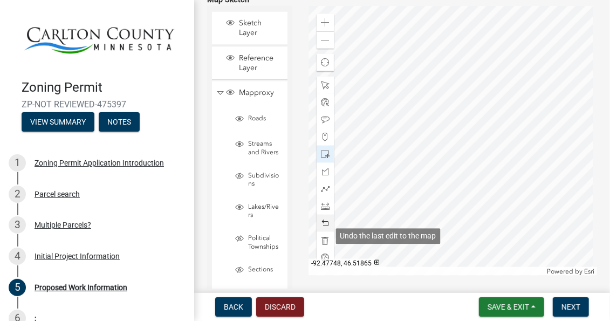
click at [326, 228] on span at bounding box center [325, 223] width 9 height 9
click at [436, 166] on div at bounding box center [453, 141] width 289 height 270
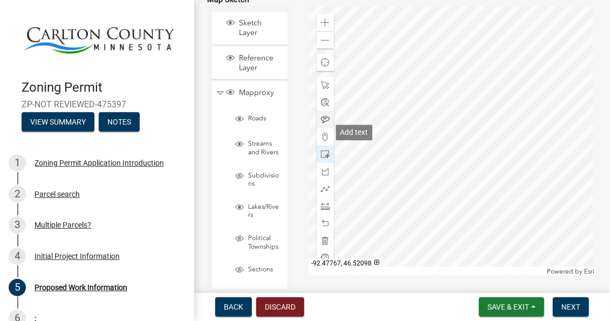
click at [321, 124] on span at bounding box center [325, 119] width 9 height 9
click at [424, 173] on div at bounding box center [453, 141] width 289 height 270
click at [323, 210] on span at bounding box center [325, 206] width 9 height 9
click at [350, 179] on div at bounding box center [453, 141] width 289 height 270
click at [350, 181] on div at bounding box center [453, 141] width 289 height 270
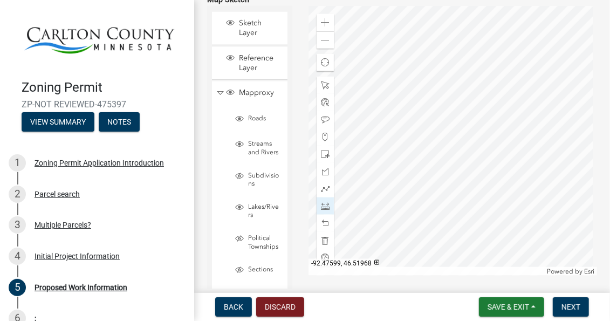
click at [410, 180] on div at bounding box center [453, 141] width 289 height 270
click at [324, 210] on span at bounding box center [325, 206] width 9 height 9
click at [329, 215] on div at bounding box center [325, 206] width 17 height 17
click at [322, 27] on span at bounding box center [325, 22] width 9 height 9
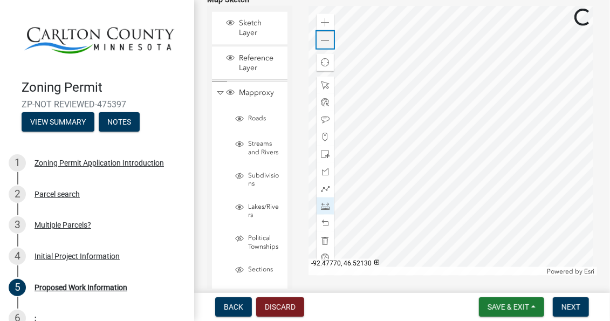
click at [323, 45] on span at bounding box center [325, 40] width 9 height 9
click at [449, 166] on div at bounding box center [453, 141] width 289 height 270
click at [447, 165] on div at bounding box center [453, 141] width 289 height 270
click at [534, 165] on div at bounding box center [453, 141] width 289 height 270
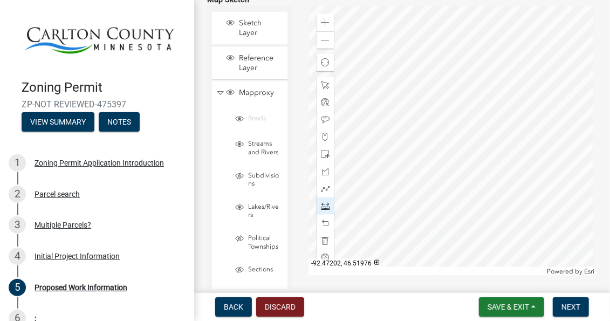
click at [534, 165] on div at bounding box center [453, 141] width 289 height 270
click at [442, 157] on div at bounding box center [453, 141] width 289 height 270
click at [441, 56] on div at bounding box center [453, 141] width 289 height 270
click at [440, 55] on div at bounding box center [453, 141] width 289 height 270
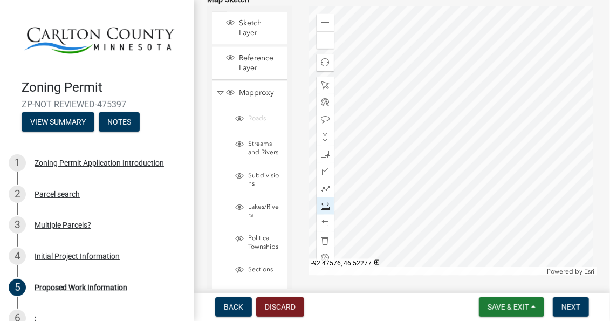
click at [440, 55] on div at bounding box center [453, 141] width 289 height 270
click at [324, 228] on span at bounding box center [325, 223] width 9 height 9
click at [494, 305] on span "Save & Exit" at bounding box center [509, 307] width 42 height 9
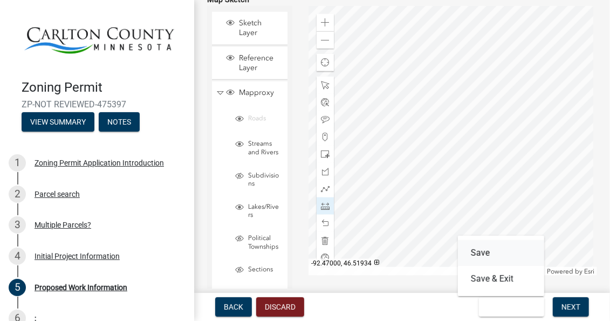
click at [486, 256] on button "Save" at bounding box center [501, 253] width 86 height 26
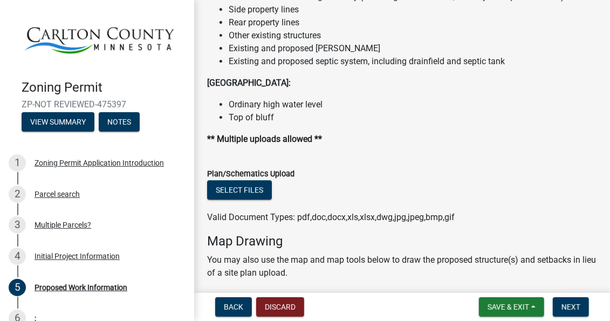
scroll to position [1331, 0]
click at [243, 200] on button "Select files" at bounding box center [239, 189] width 65 height 19
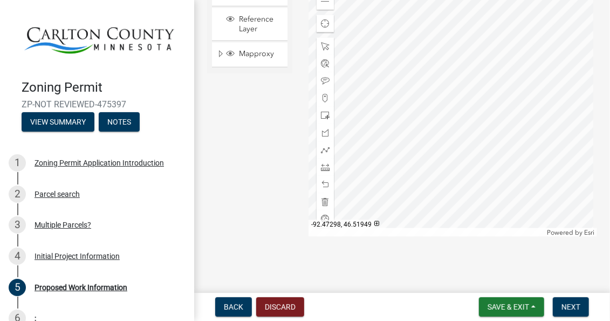
scroll to position [2422, 0]
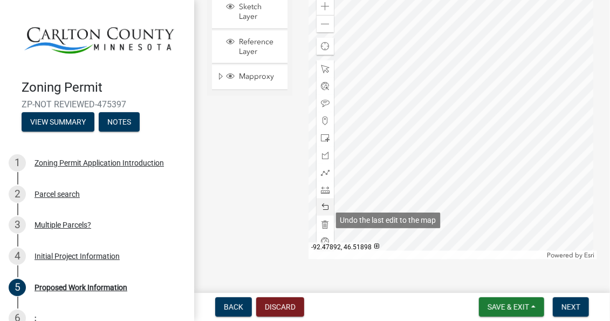
click at [325, 212] on span at bounding box center [325, 207] width 9 height 9
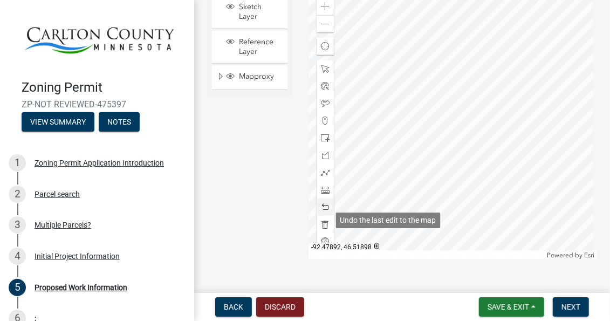
click at [325, 212] on span at bounding box center [325, 207] width 9 height 9
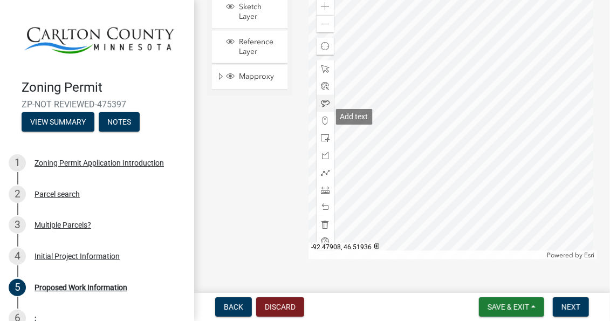
click at [324, 108] on span at bounding box center [325, 103] width 9 height 9
click at [417, 179] on div at bounding box center [453, 125] width 289 height 270
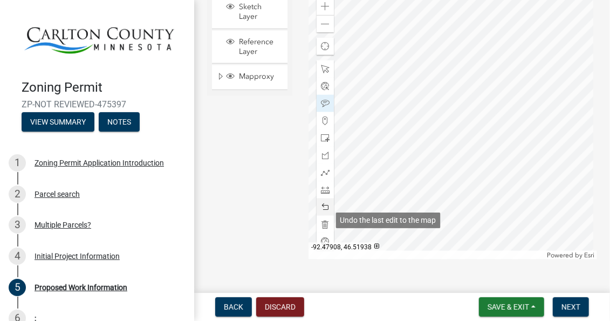
click at [325, 212] on span at bounding box center [325, 207] width 9 height 9
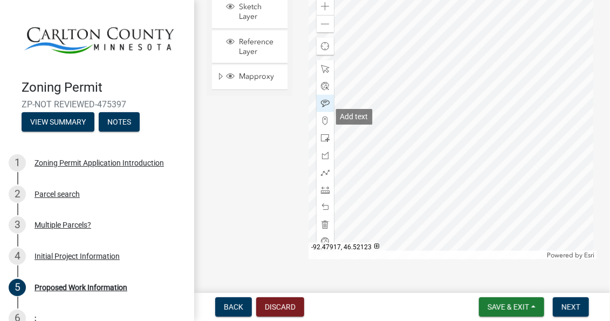
click at [323, 108] on span at bounding box center [325, 103] width 9 height 9
click at [420, 178] on div at bounding box center [453, 125] width 289 height 270
click at [323, 194] on span at bounding box center [325, 190] width 9 height 9
click at [385, 184] on div at bounding box center [453, 125] width 289 height 270
click at [384, 182] on div at bounding box center [453, 125] width 289 height 270
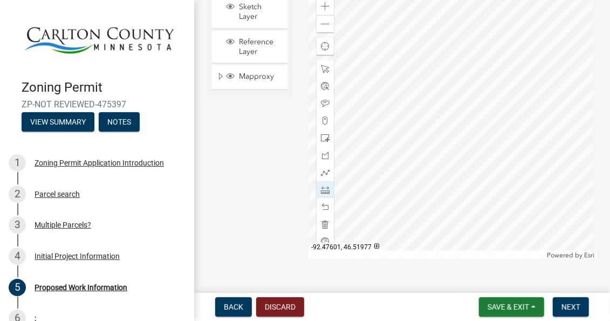
click at [415, 181] on div at bounding box center [453, 125] width 289 height 270
click at [429, 182] on div at bounding box center [453, 125] width 289 height 270
click at [517, 182] on div at bounding box center [453, 125] width 289 height 270
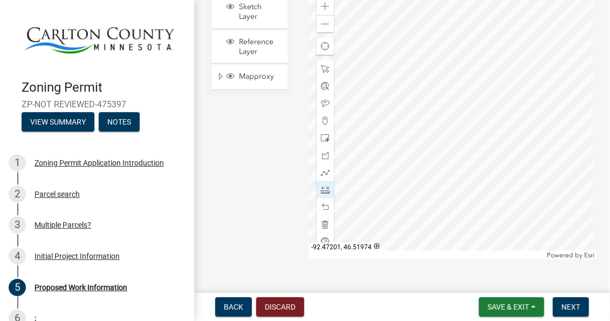
click at [517, 182] on div at bounding box center [453, 125] width 289 height 270
click at [421, 177] on div at bounding box center [453, 125] width 289 height 270
click at [420, 71] on div at bounding box center [453, 125] width 289 height 270
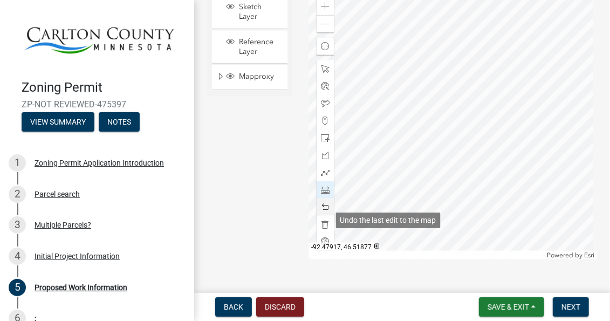
click at [325, 212] on span at bounding box center [325, 207] width 9 height 9
click at [422, 70] on div at bounding box center [453, 125] width 289 height 270
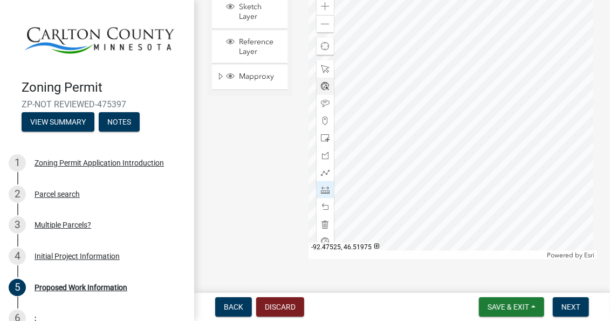
scroll to position [2386, 0]
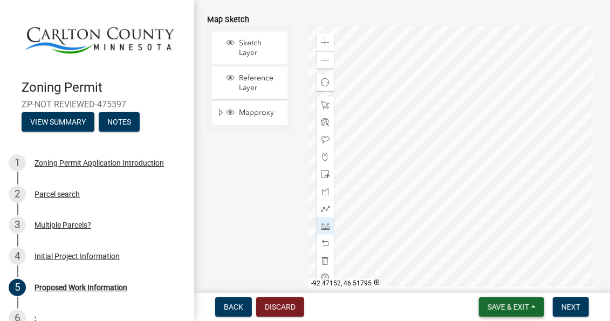
click at [495, 311] on button "Save & Exit" at bounding box center [511, 306] width 65 height 19
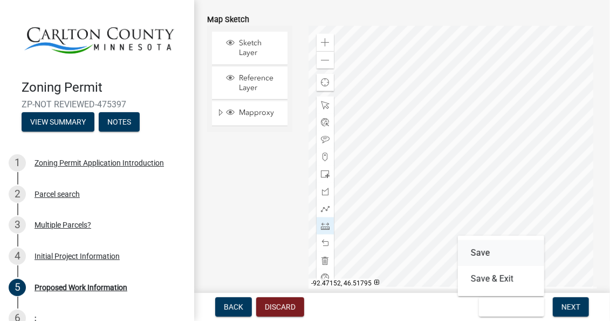
click at [486, 254] on button "Save" at bounding box center [501, 253] width 86 height 26
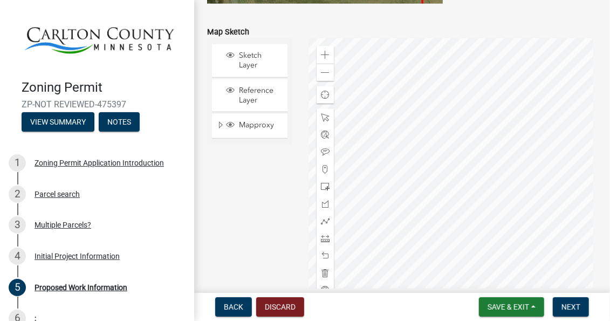
scroll to position [2375, 0]
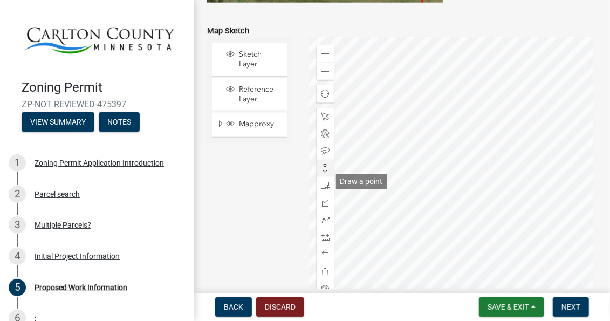
click at [323, 173] on span at bounding box center [325, 168] width 9 height 9
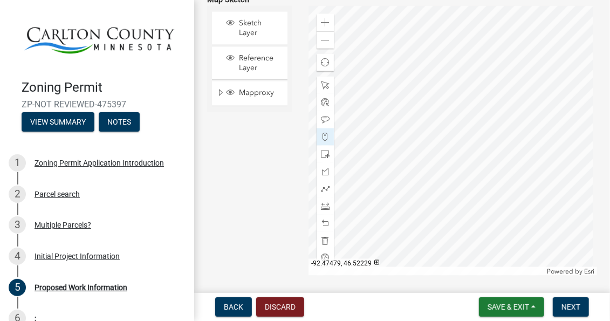
click at [441, 107] on div at bounding box center [453, 141] width 289 height 270
click at [444, 108] on div at bounding box center [453, 141] width 289 height 270
click at [326, 228] on span at bounding box center [325, 223] width 9 height 9
click at [325, 90] on span at bounding box center [325, 85] width 9 height 9
click at [445, 105] on div at bounding box center [453, 141] width 289 height 270
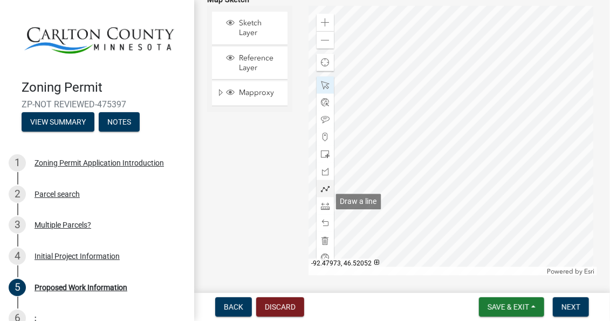
click at [324, 193] on span at bounding box center [325, 189] width 9 height 9
click at [445, 108] on div at bounding box center [453, 141] width 289 height 270
click at [445, 120] on div at bounding box center [453, 141] width 289 height 270
click at [445, 121] on div at bounding box center [453, 141] width 289 height 270
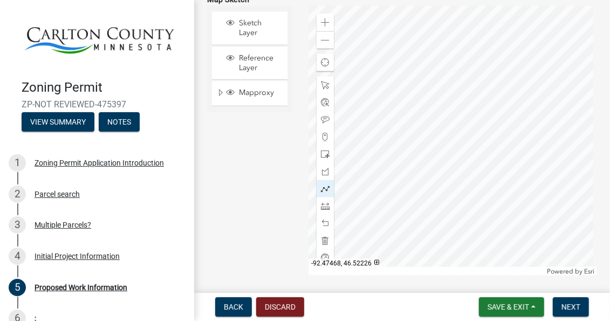
click at [444, 108] on div at bounding box center [453, 141] width 289 height 270
click at [441, 112] on div at bounding box center [453, 141] width 289 height 270
click at [445, 109] on div at bounding box center [453, 141] width 289 height 270
click at [451, 114] on div at bounding box center [453, 141] width 289 height 270
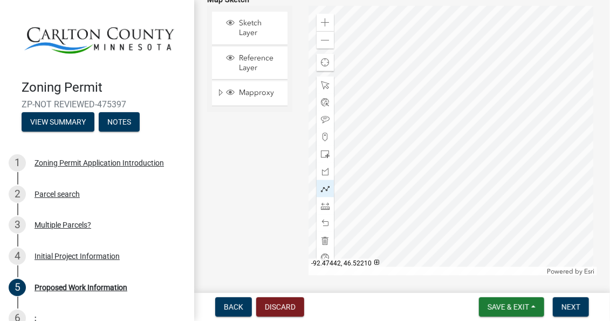
click at [451, 114] on div at bounding box center [453, 141] width 289 height 270
click at [323, 124] on span at bounding box center [325, 119] width 9 height 9
click at [444, 104] on div at bounding box center [453, 141] width 289 height 270
click at [504, 308] on span "Save & Exit" at bounding box center [509, 307] width 42 height 9
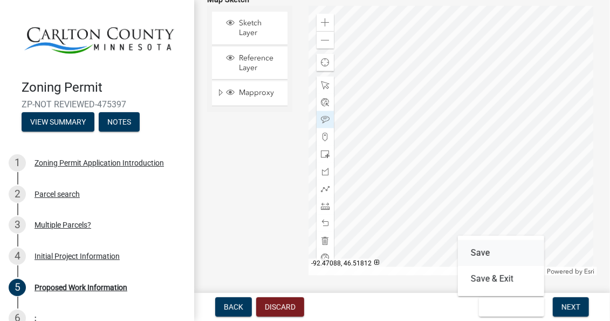
click at [475, 254] on button "Save" at bounding box center [501, 253] width 86 height 26
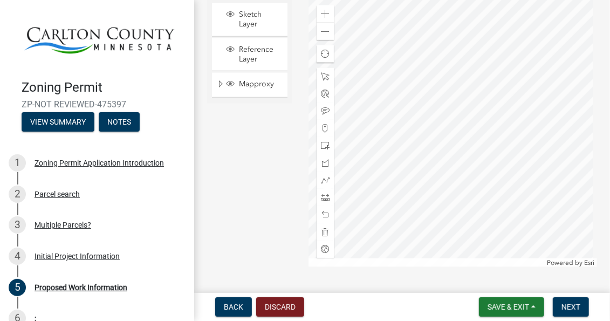
scroll to position [2458, 0]
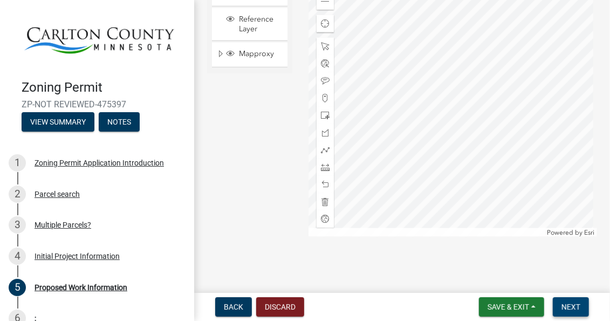
click at [574, 308] on span "Next" at bounding box center [571, 307] width 19 height 9
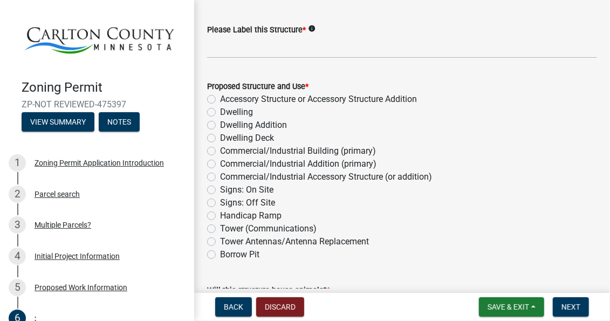
scroll to position [108, 0]
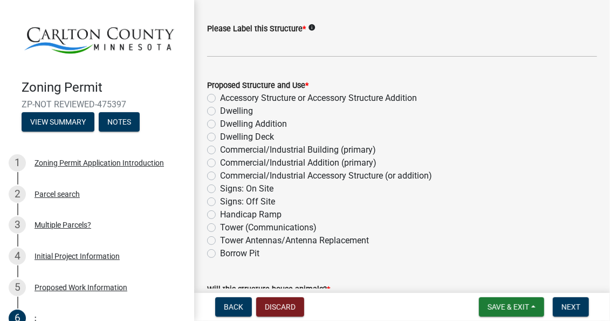
click at [220, 114] on label "Dwelling" at bounding box center [236, 111] width 33 height 13
click at [220, 112] on input "Dwelling" at bounding box center [223, 108] width 7 height 7
radio input "true"
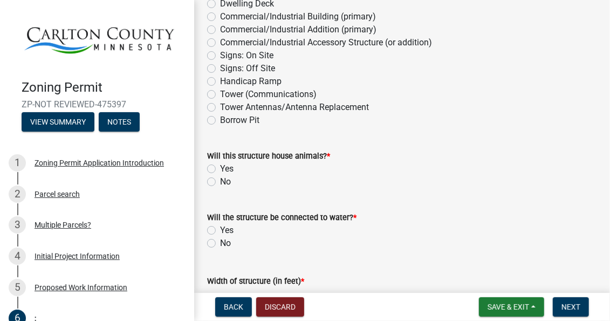
scroll to position [252, 0]
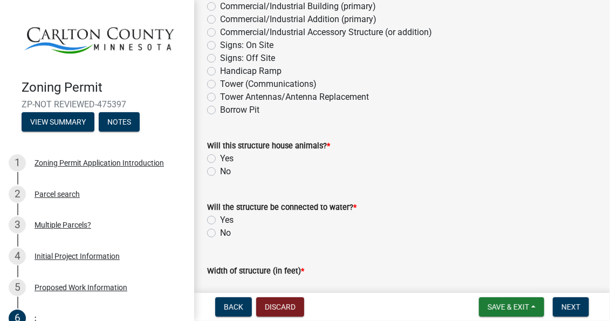
click at [220, 172] on label "No" at bounding box center [225, 171] width 11 height 13
click at [220, 172] on input "No" at bounding box center [223, 168] width 7 height 7
radio input "true"
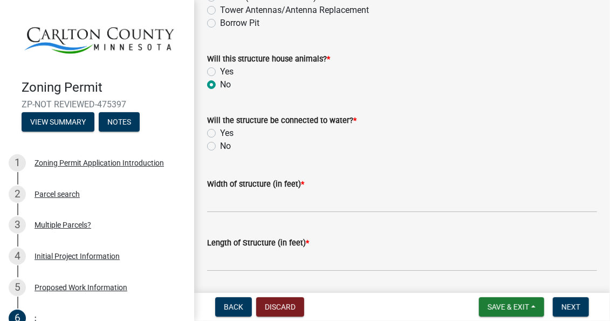
scroll to position [359, 0]
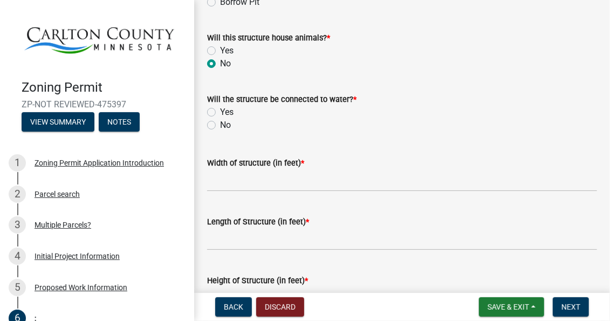
click at [220, 113] on label "Yes" at bounding box center [226, 112] width 13 height 13
click at [220, 113] on input "Yes" at bounding box center [223, 109] width 7 height 7
radio input "true"
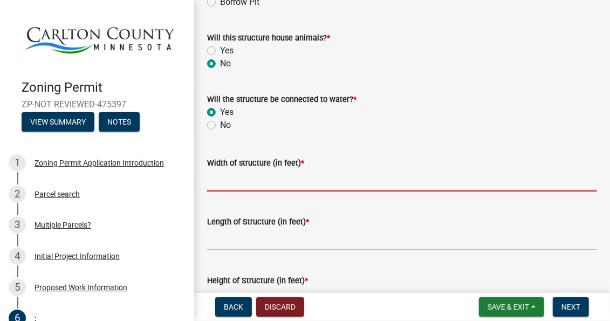
click at [231, 180] on input "Width of structure (in feet) *" at bounding box center [402, 180] width 390 height 22
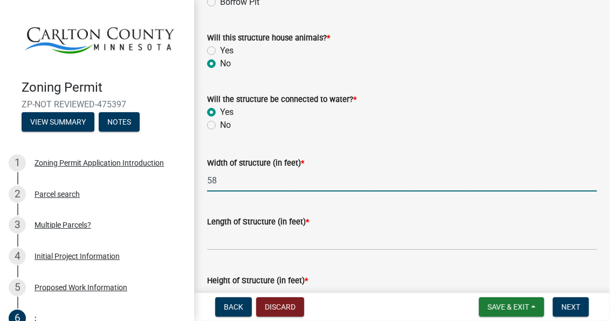
type input "58"
click at [225, 246] on input "Length of Structure (in feet) *" at bounding box center [402, 239] width 390 height 22
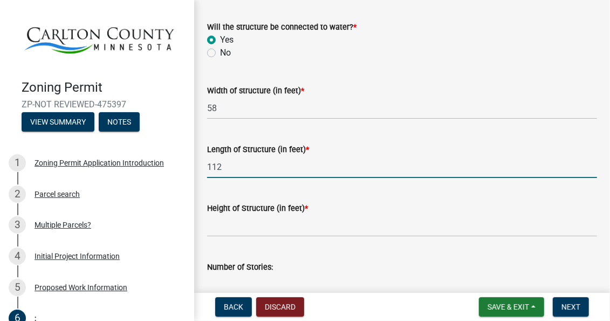
scroll to position [467, 0]
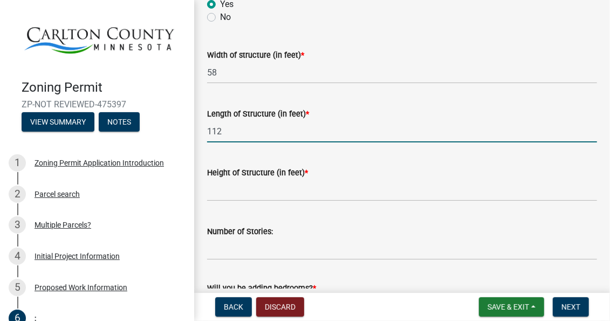
type input "112"
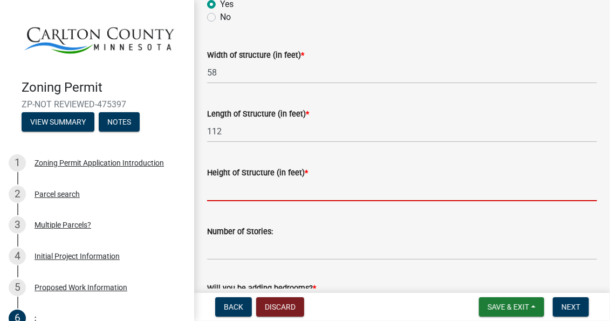
click at [210, 193] on input "Height of Structure (in feet) *" at bounding box center [402, 190] width 390 height 22
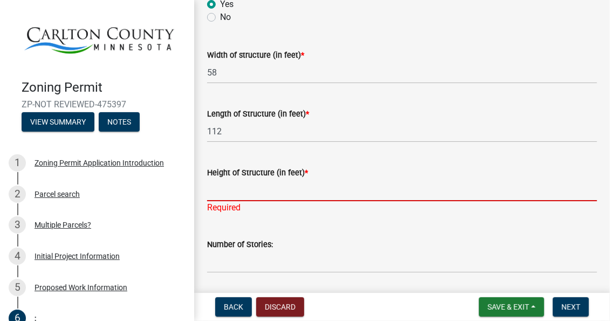
click at [224, 191] on input "Height of Structure (in feet) *" at bounding box center [402, 190] width 390 height 22
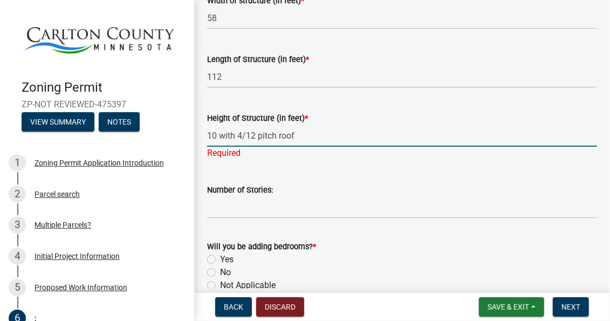
scroll to position [540, 0]
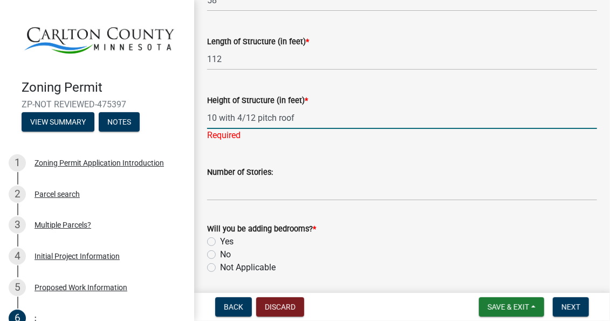
type input "10 with 4/12 pitch roof"
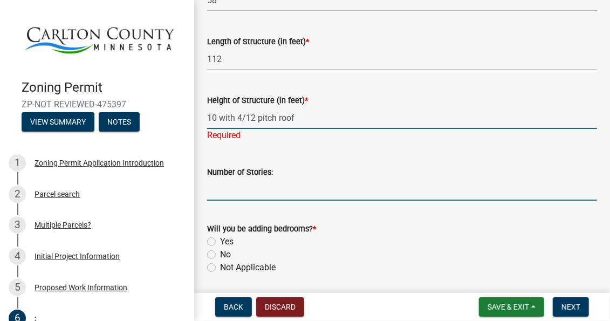
click at [233, 194] on wm-data-entity-input "Number of Stories:" at bounding box center [402, 180] width 390 height 59
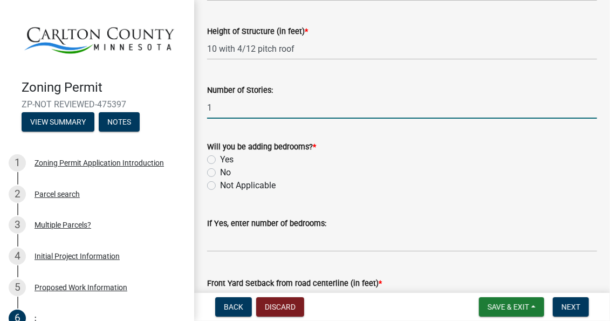
scroll to position [611, 0]
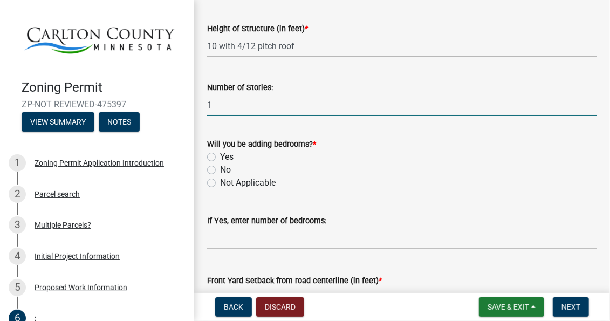
type input "1"
click at [220, 155] on label "Yes" at bounding box center [226, 157] width 13 height 13
click at [220, 155] on input "Yes" at bounding box center [223, 154] width 7 height 7
radio input "true"
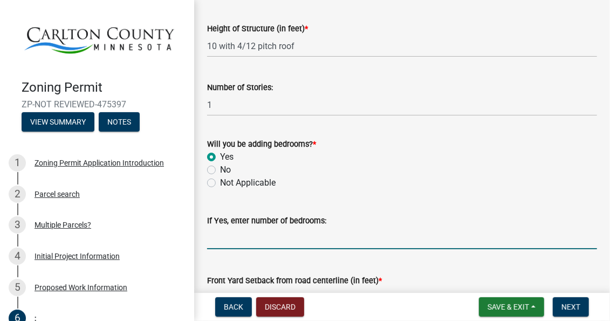
click at [229, 240] on input "text" at bounding box center [402, 238] width 390 height 22
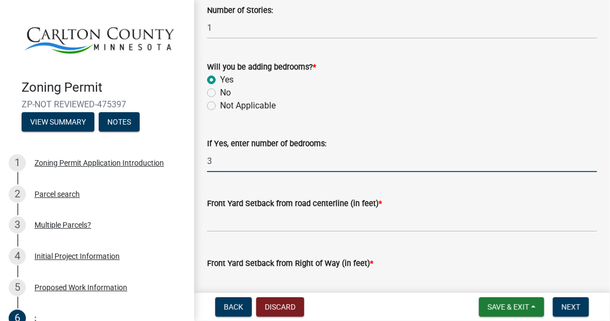
scroll to position [719, 0]
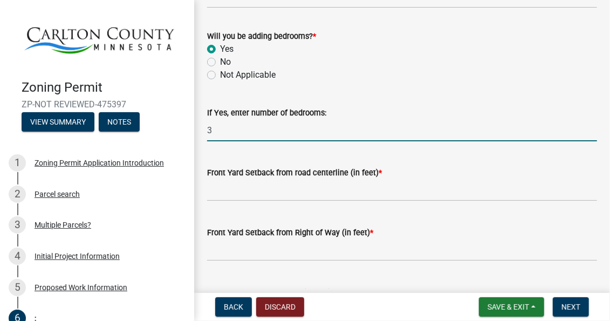
type input "3"
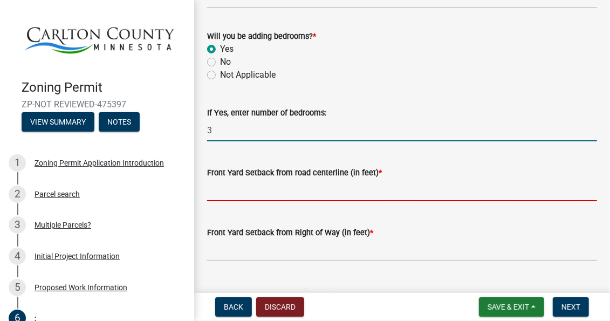
click at [253, 191] on input "text" at bounding box center [402, 190] width 390 height 22
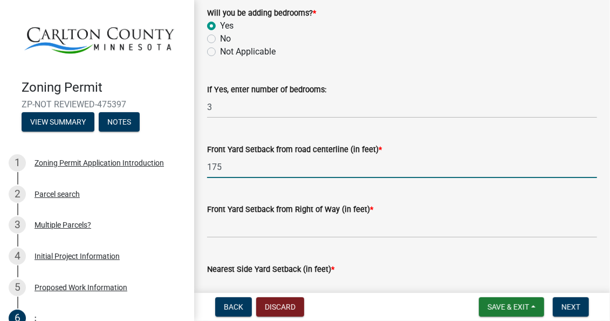
scroll to position [756, 0]
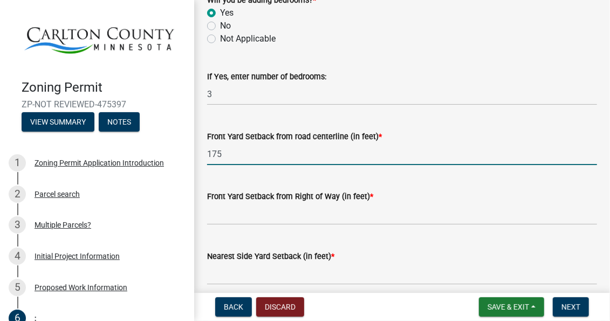
type input "175"
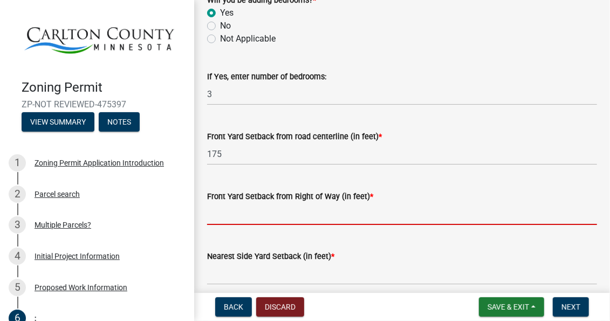
click at [209, 217] on input "text" at bounding box center [402, 214] width 390 height 22
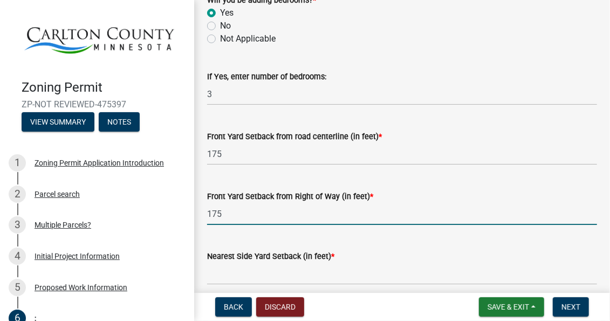
scroll to position [791, 0]
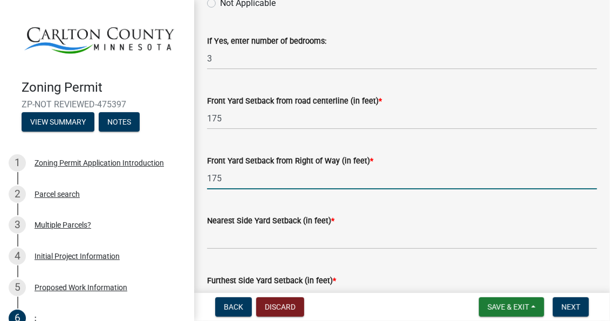
type input "175"
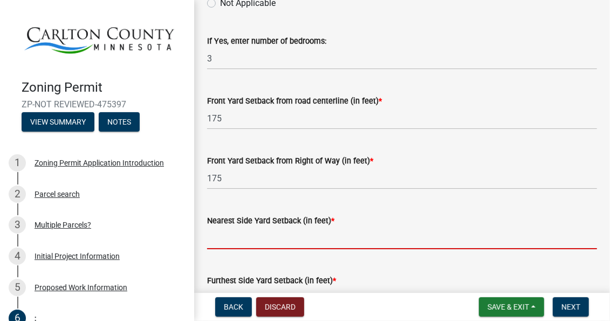
click at [226, 241] on input "text" at bounding box center [402, 238] width 390 height 22
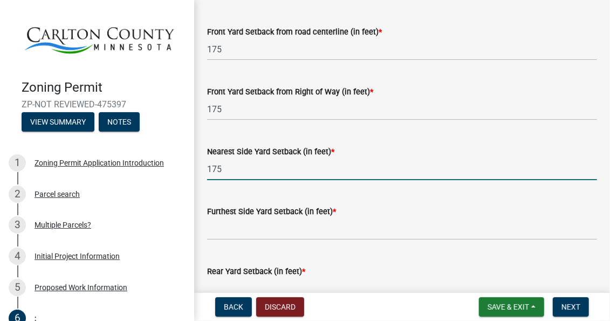
scroll to position [864, 0]
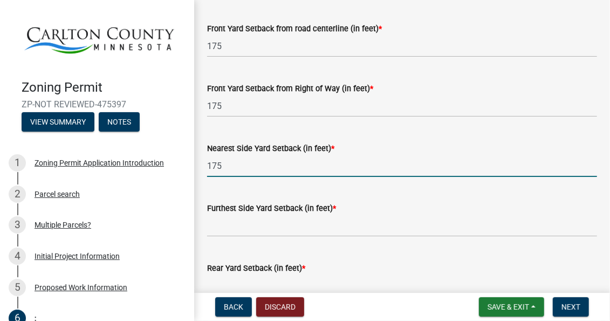
type input "175"
click at [218, 231] on input "text" at bounding box center [402, 226] width 390 height 22
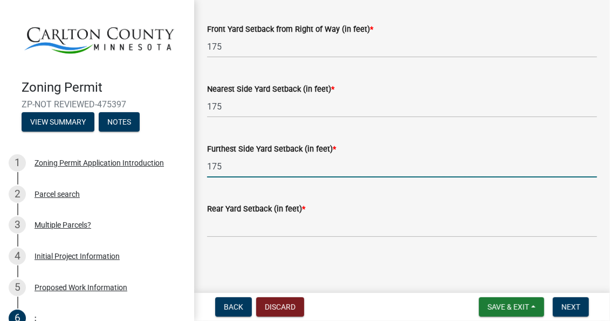
scroll to position [935, 0]
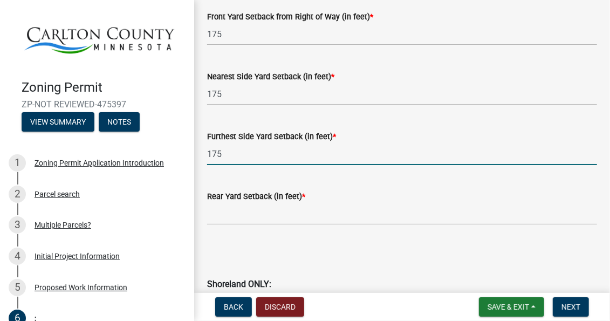
type input "175"
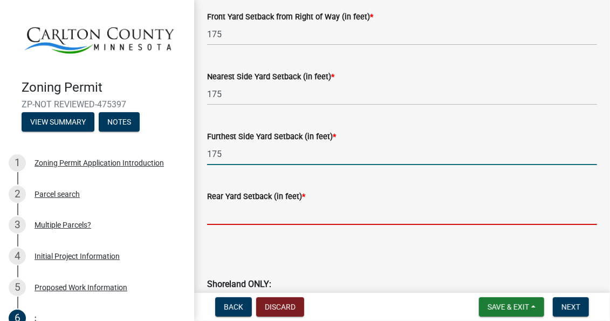
click at [226, 217] on input "text" at bounding box center [402, 214] width 390 height 22
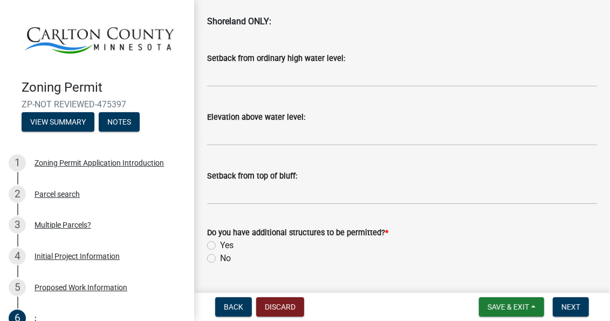
scroll to position [1226, 0]
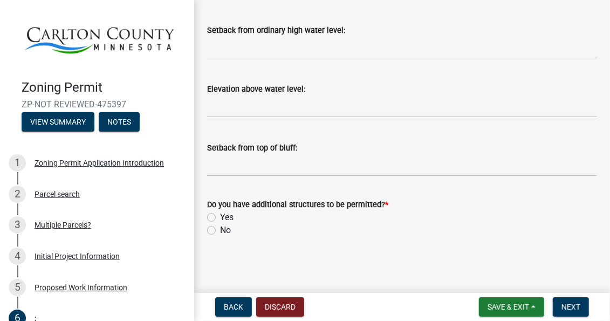
type input "175"
click at [220, 233] on label "No" at bounding box center [225, 230] width 11 height 13
click at [220, 231] on input "No" at bounding box center [223, 227] width 7 height 7
radio input "true"
click at [571, 303] on span "Next" at bounding box center [571, 307] width 19 height 9
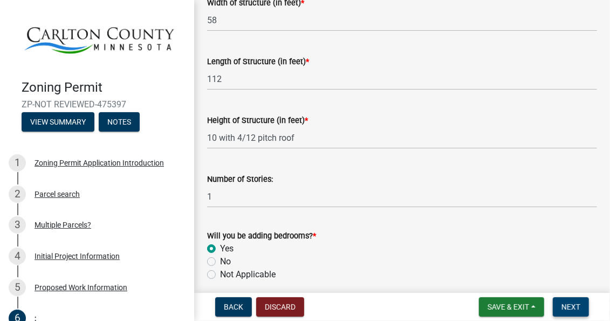
scroll to position [534, 0]
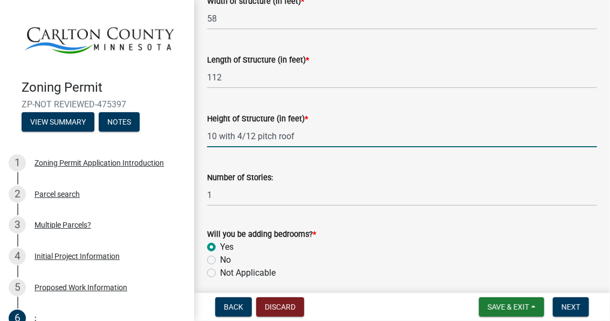
drag, startPoint x: 303, startPoint y: 138, endPoint x: 208, endPoint y: 136, distance: 94.5
click at [208, 136] on input "10 with 4/12 pitch roof" at bounding box center [402, 136] width 390 height 22
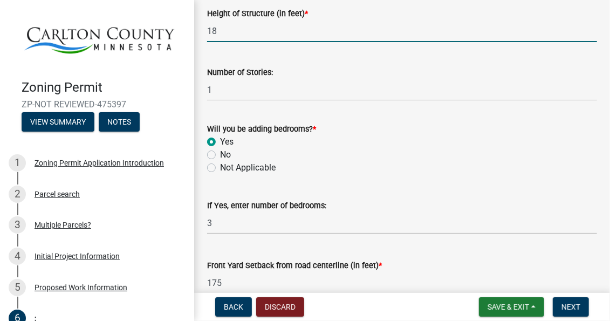
scroll to position [642, 0]
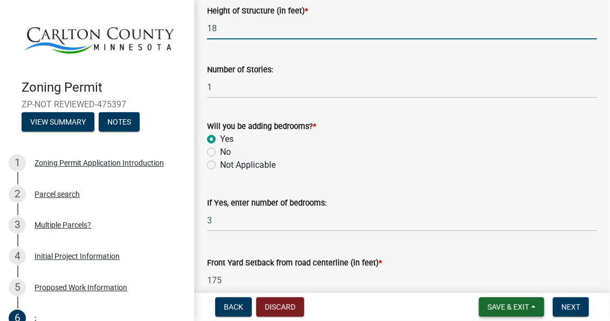
type input "18"
click at [492, 306] on span "Save & Exit" at bounding box center [509, 307] width 42 height 9
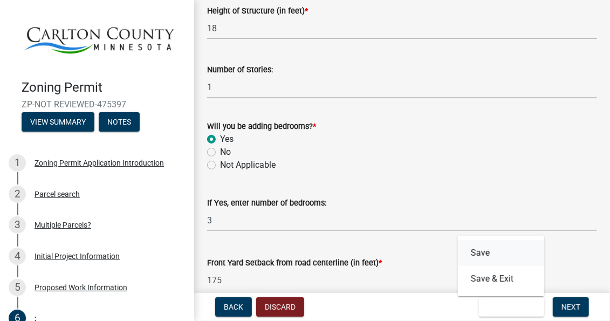
click at [483, 248] on button "Save" at bounding box center [501, 253] width 86 height 26
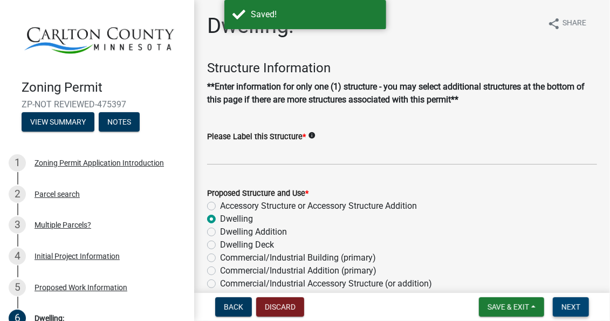
click at [573, 304] on span "Next" at bounding box center [571, 307] width 19 height 9
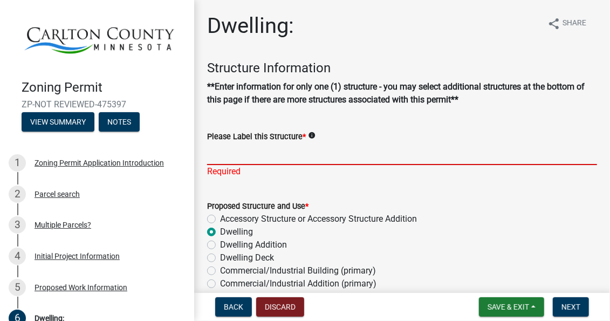
click at [234, 159] on input "Please Label this Structure *" at bounding box center [402, 154] width 390 height 22
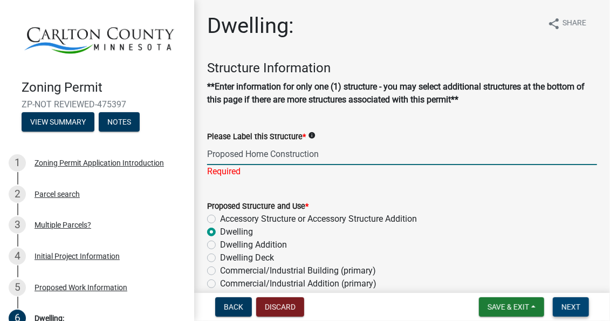
type input "Proposed Home Construction"
click at [570, 303] on span "Next" at bounding box center [571, 307] width 19 height 9
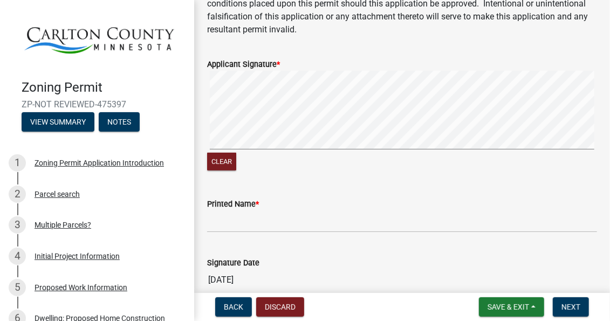
scroll to position [108, 0]
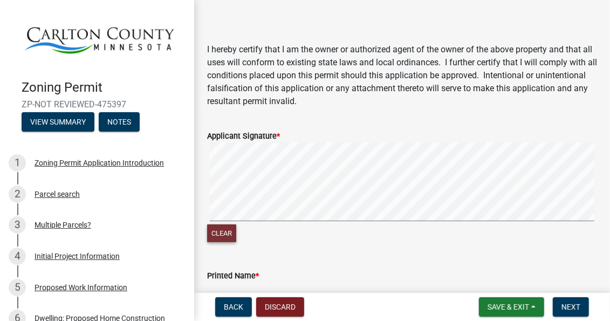
click at [228, 233] on button "Clear" at bounding box center [221, 234] width 29 height 18
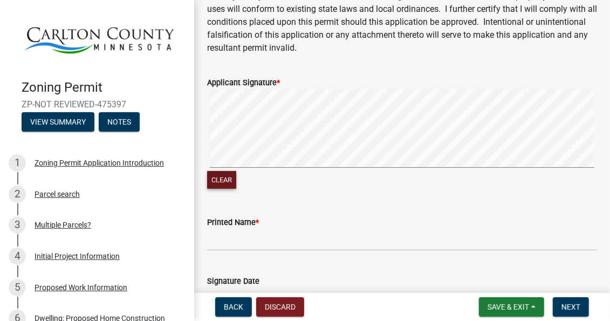
scroll to position [180, 0]
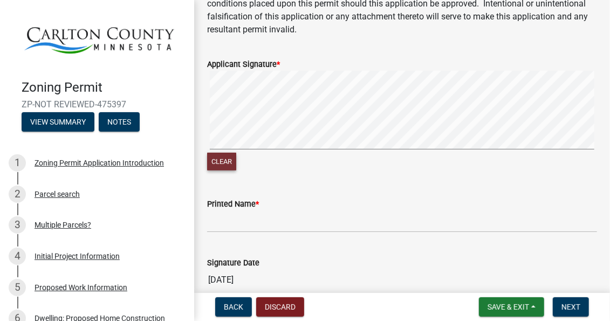
drag, startPoint x: 223, startPoint y: 161, endPoint x: 233, endPoint y: 160, distance: 9.8
click at [226, 158] on button "Clear" at bounding box center [221, 162] width 29 height 18
click at [226, 154] on button "Clear" at bounding box center [221, 162] width 29 height 18
click at [212, 132] on div "Applicant Signature * Clear" at bounding box center [402, 109] width 406 height 128
drag, startPoint x: 207, startPoint y: 123, endPoint x: 228, endPoint y: 159, distance: 41.4
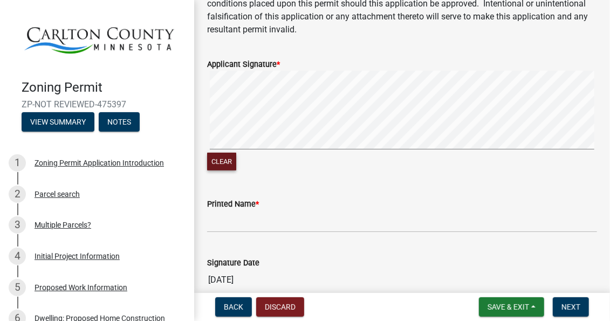
click at [228, 159] on button "Clear" at bounding box center [221, 162] width 29 height 18
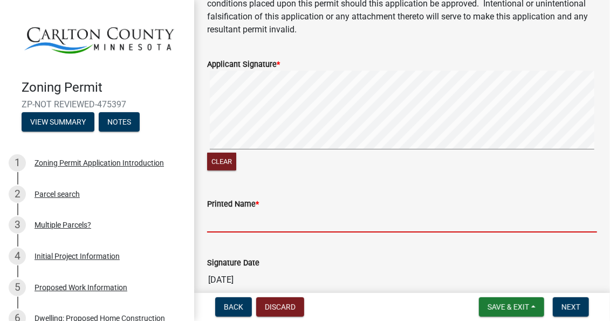
click at [215, 220] on input "Printed Name *" at bounding box center [402, 221] width 390 height 22
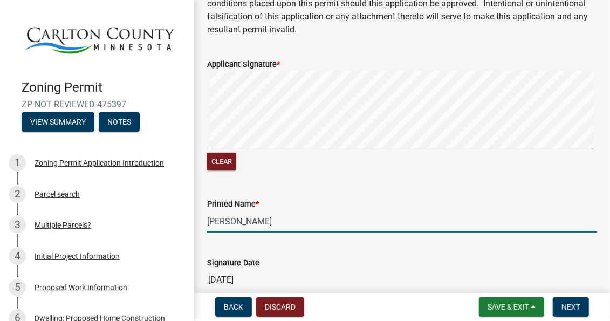
drag, startPoint x: 253, startPoint y: 221, endPoint x: 205, endPoint y: 221, distance: 48.6
click at [205, 221] on div "Printed Name * [PERSON_NAME]" at bounding box center [402, 207] width 406 height 50
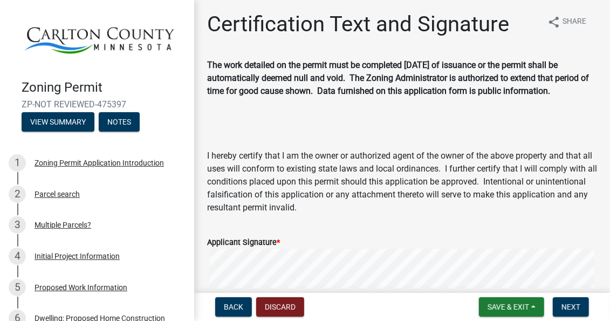
scroll to position [0, 0]
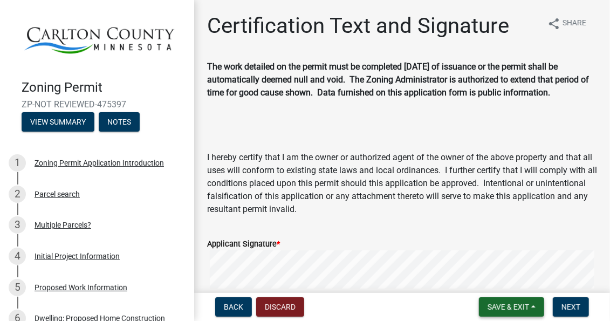
type input "[PERSON_NAME]"
click at [490, 303] on span "Save & Exit" at bounding box center [509, 307] width 42 height 9
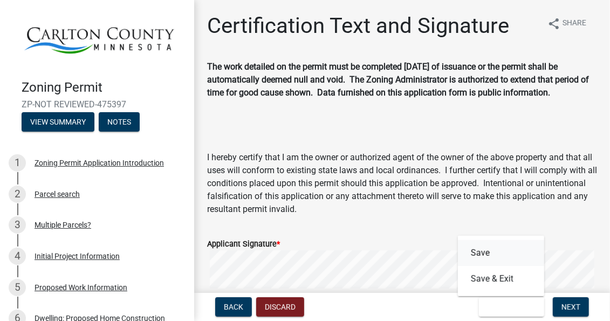
click at [483, 255] on button "Save" at bounding box center [501, 253] width 86 height 26
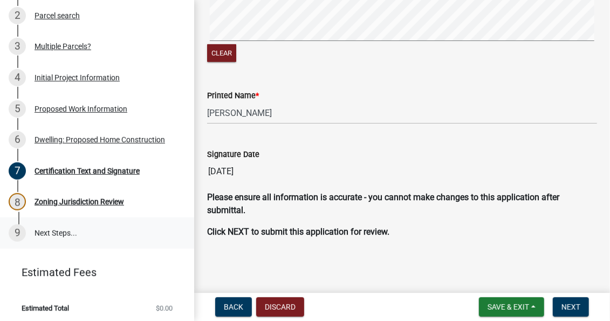
scroll to position [185, 0]
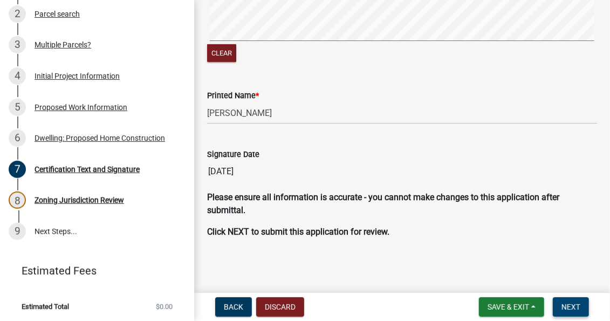
click at [574, 308] on span "Next" at bounding box center [571, 307] width 19 height 9
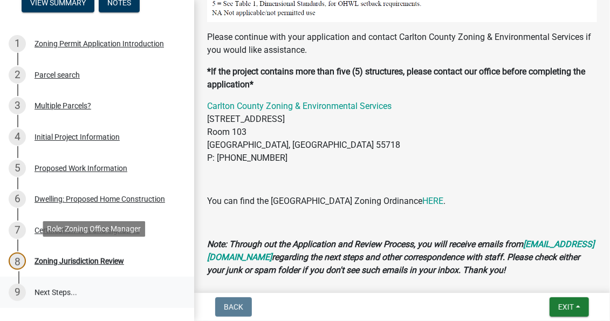
scroll to position [112, 0]
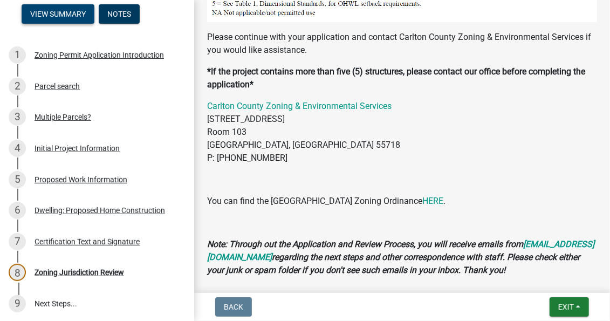
click at [70, 11] on button "View Summary" at bounding box center [58, 13] width 73 height 19
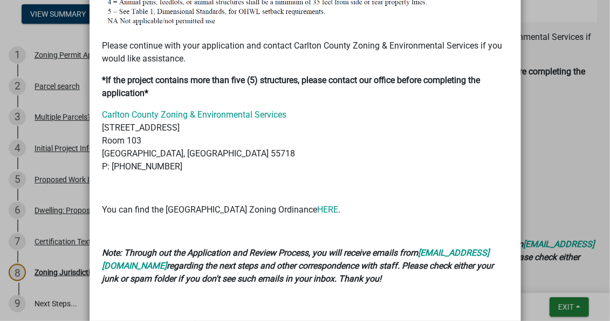
scroll to position [1171, 0]
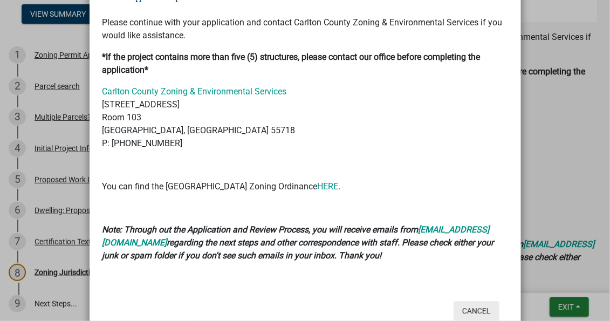
drag, startPoint x: 477, startPoint y: 277, endPoint x: 470, endPoint y: 268, distance: 12.0
click at [477, 301] on button "Cancel" at bounding box center [477, 310] width 46 height 19
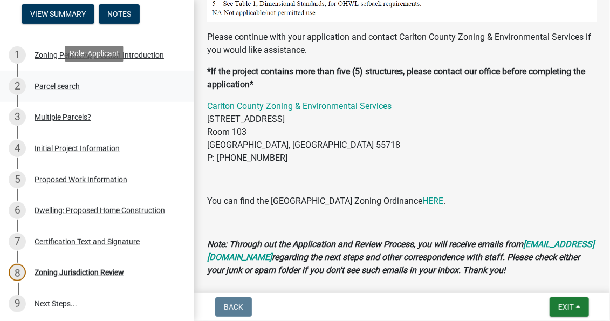
click at [62, 86] on div "Parcel search" at bounding box center [57, 87] width 45 height 8
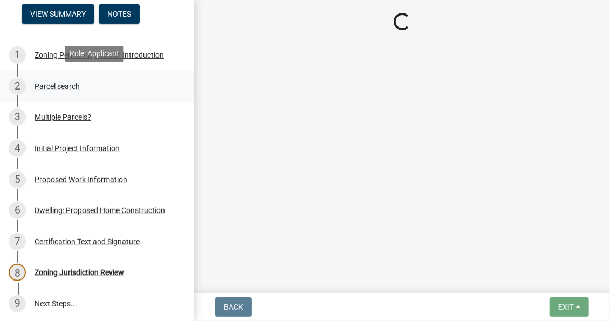
scroll to position [0, 0]
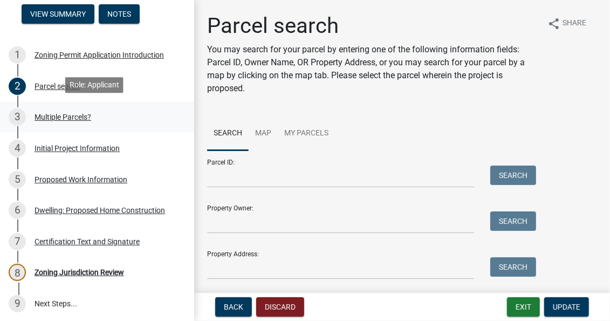
click at [60, 117] on div "Multiple Parcels?" at bounding box center [63, 117] width 57 height 8
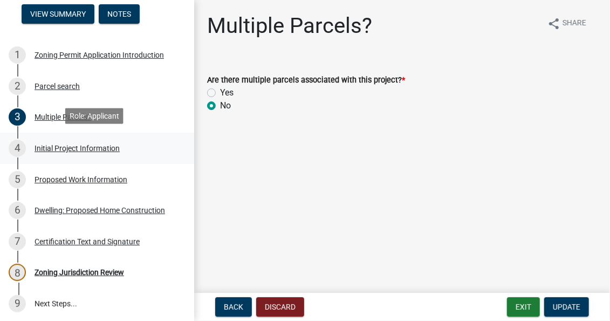
click at [64, 145] on div "Initial Project Information" at bounding box center [77, 149] width 85 height 8
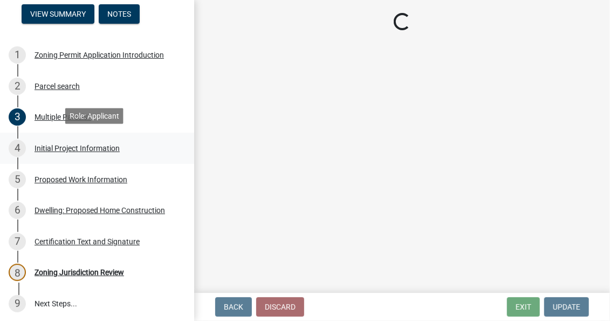
select select "987bd984-5dc8-4afc-b698-6bfa0e862c67"
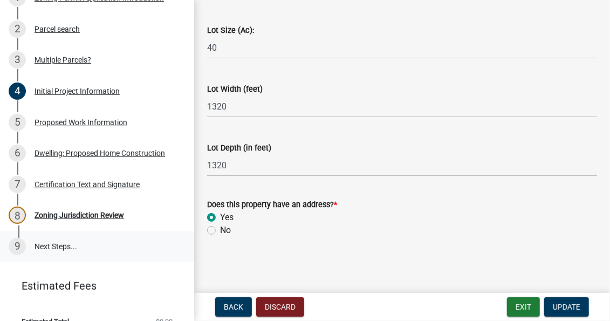
scroll to position [185, 0]
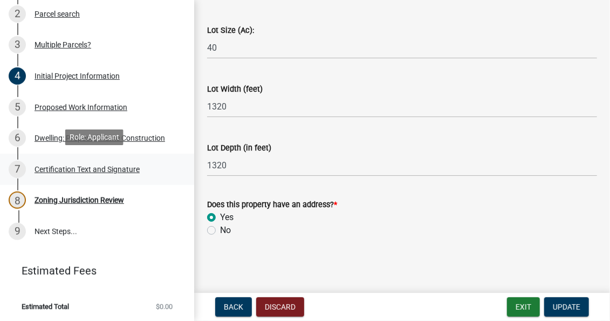
click at [74, 167] on div "Certification Text and Signature" at bounding box center [87, 170] width 105 height 8
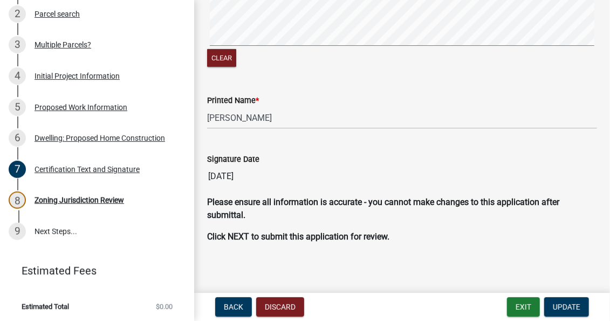
scroll to position [288, 0]
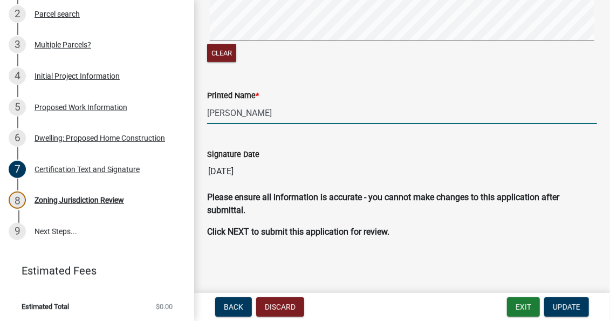
click at [329, 113] on input "[PERSON_NAME]" at bounding box center [402, 113] width 390 height 22
click at [58, 229] on link "9 Next Steps..." at bounding box center [97, 231] width 194 height 31
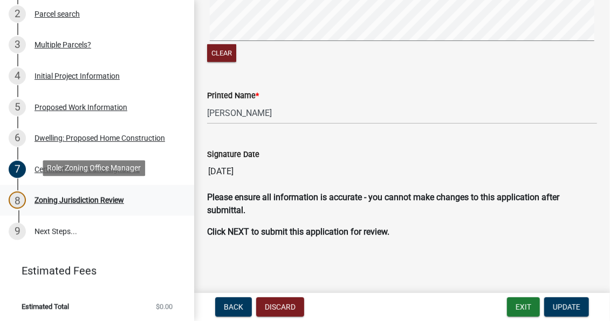
click at [64, 198] on div "Zoning Jurisdiction Review" at bounding box center [80, 200] width 90 height 8
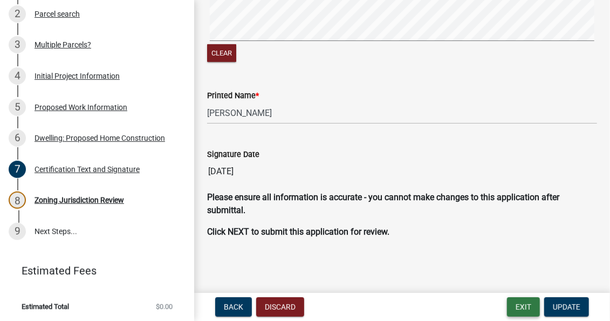
click at [527, 308] on button "Exit" at bounding box center [523, 306] width 33 height 19
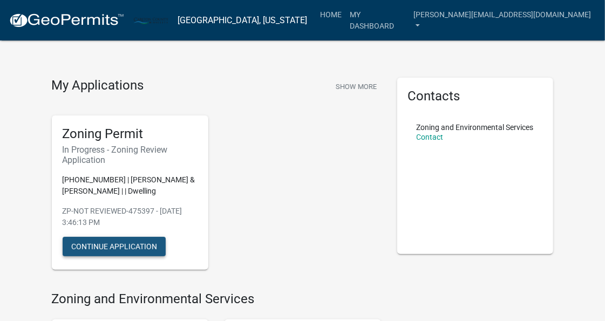
click at [146, 249] on button "Continue Application" at bounding box center [114, 246] width 103 height 19
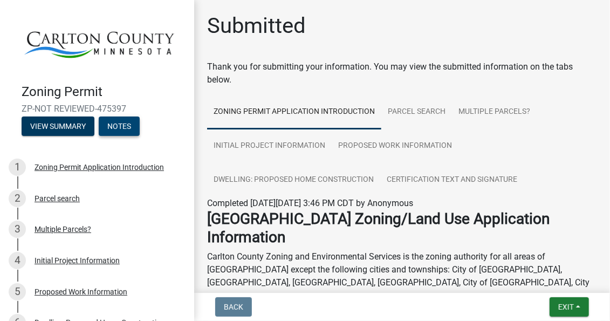
click at [127, 125] on button "Notes" at bounding box center [119, 126] width 41 height 19
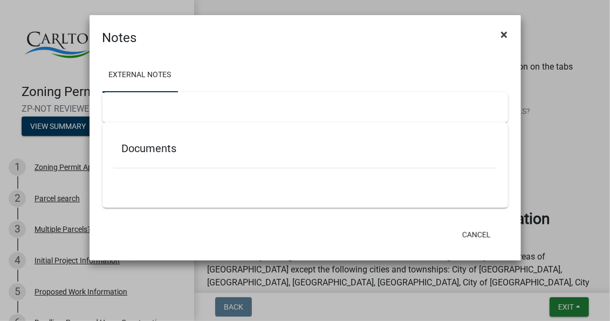
click at [506, 33] on span "×" at bounding box center [504, 34] width 7 height 15
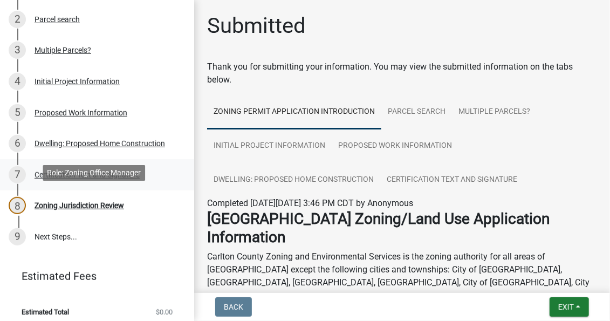
scroll to position [180, 0]
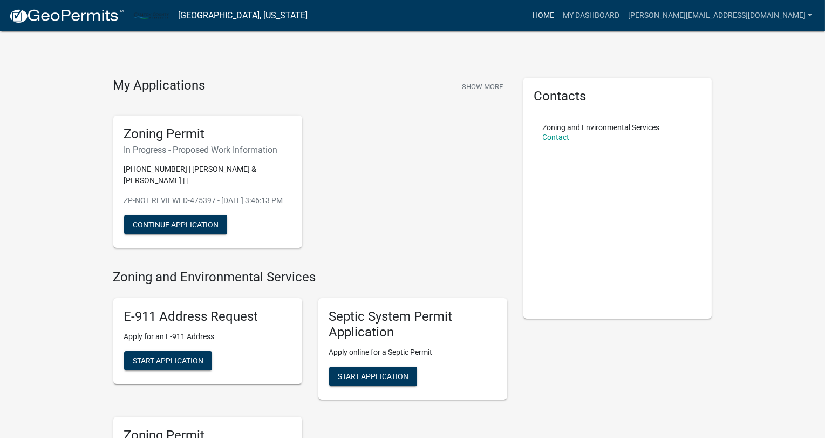
click at [559, 17] on link "Home" at bounding box center [543, 15] width 30 height 21
